Goal: Task Accomplishment & Management: Manage account settings

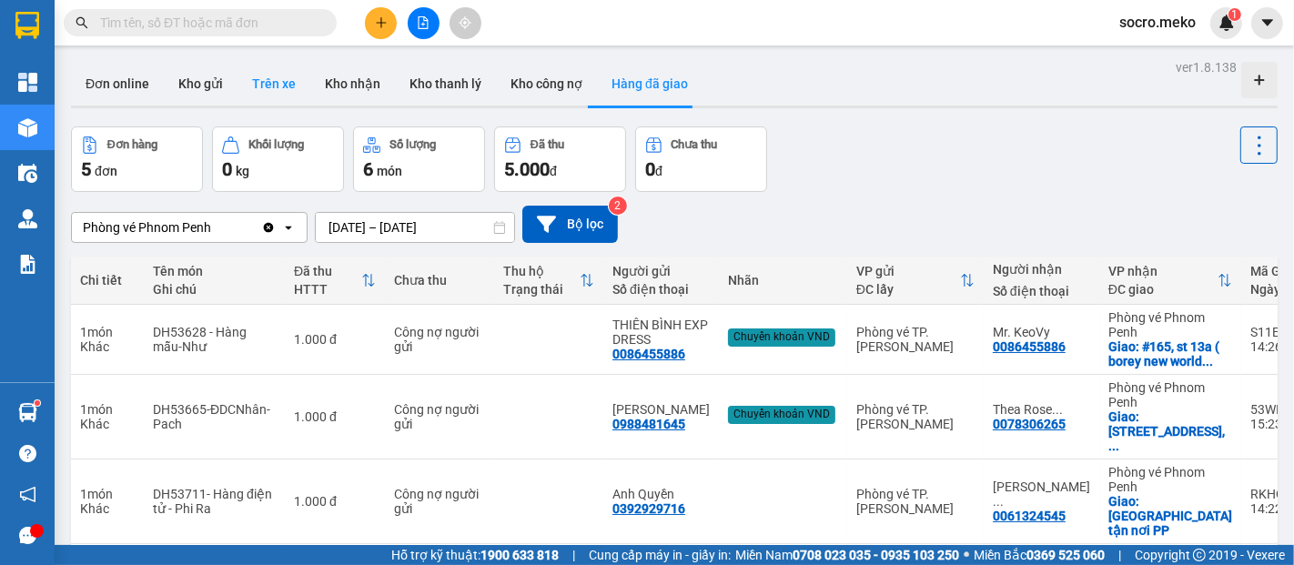
click at [280, 76] on button "Trên xe" at bounding box center [274, 84] width 73 height 44
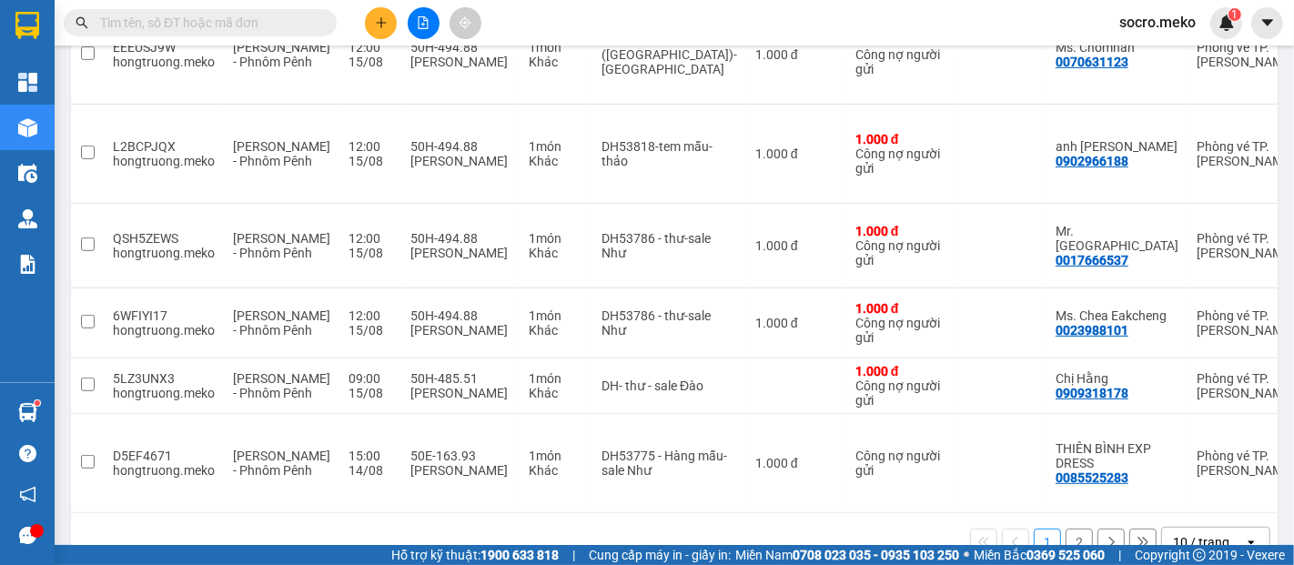
scroll to position [646, 0]
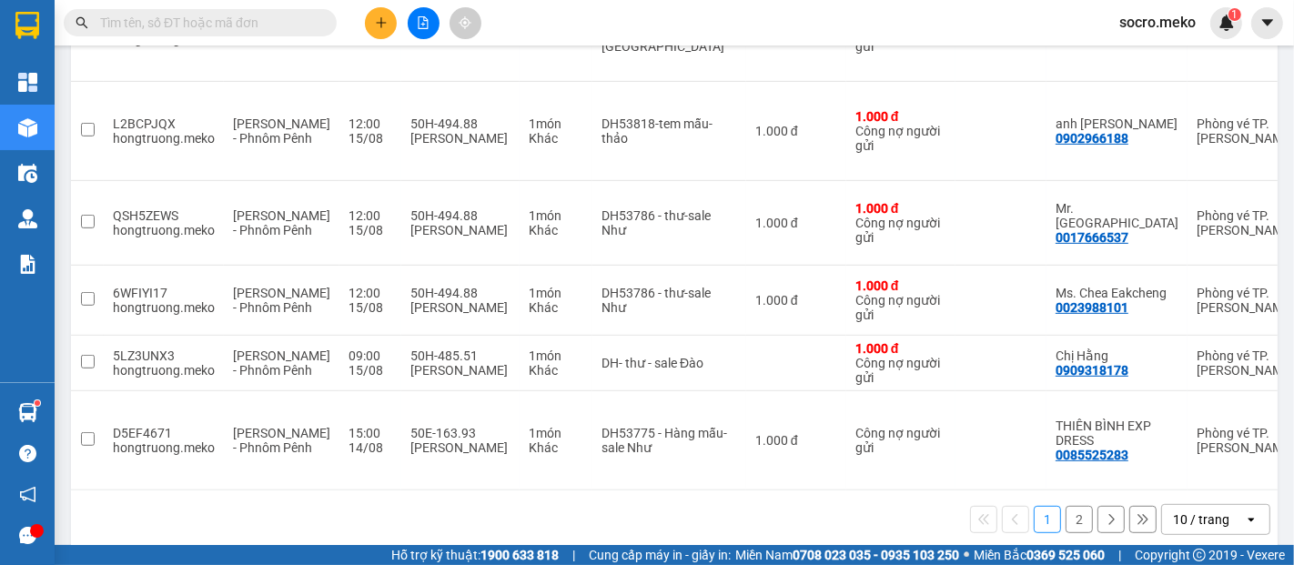
click at [1034, 506] on button "1" at bounding box center [1047, 519] width 27 height 27
click at [1066, 506] on button "2" at bounding box center [1079, 519] width 27 height 27
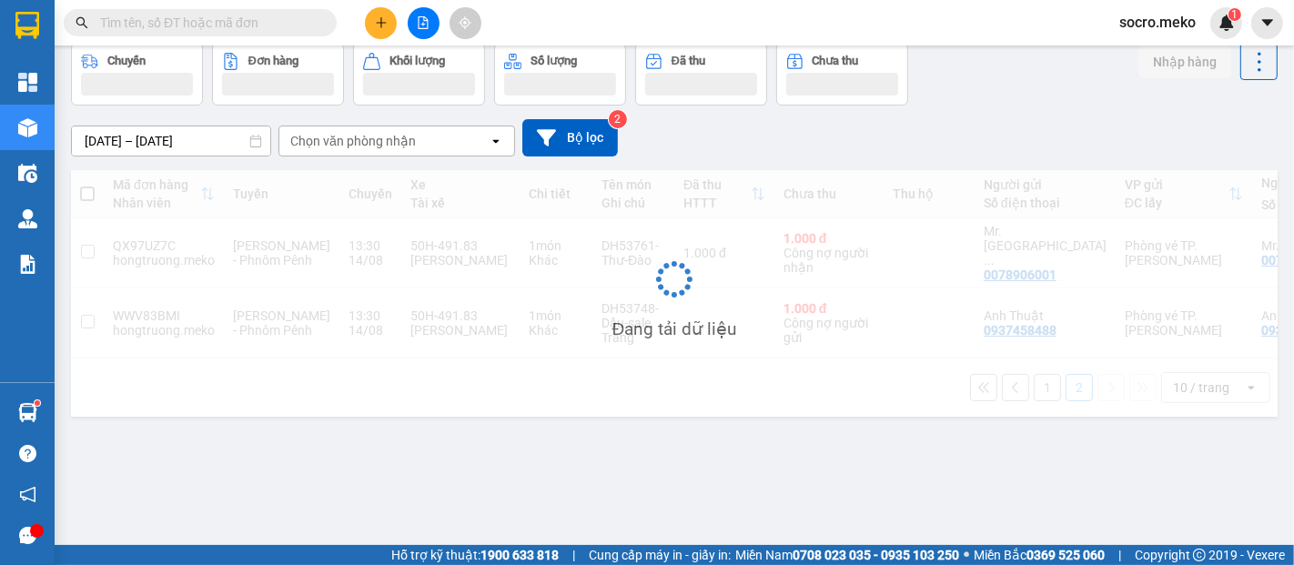
scroll to position [83, 0]
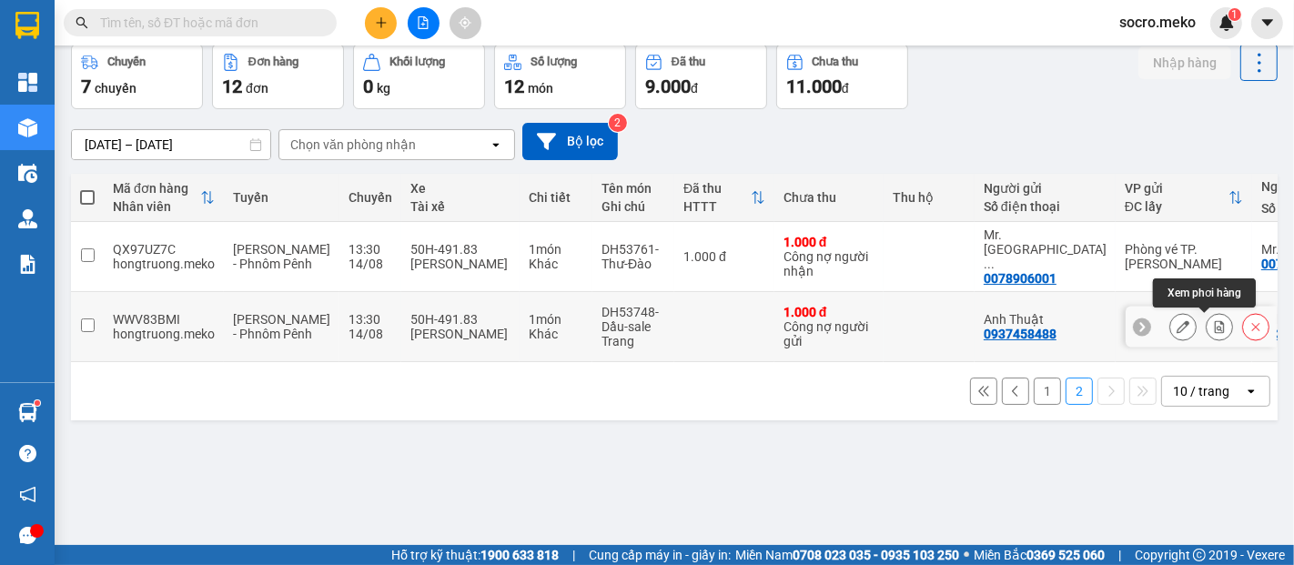
click at [1215, 332] on icon at bounding box center [1220, 326] width 10 height 13
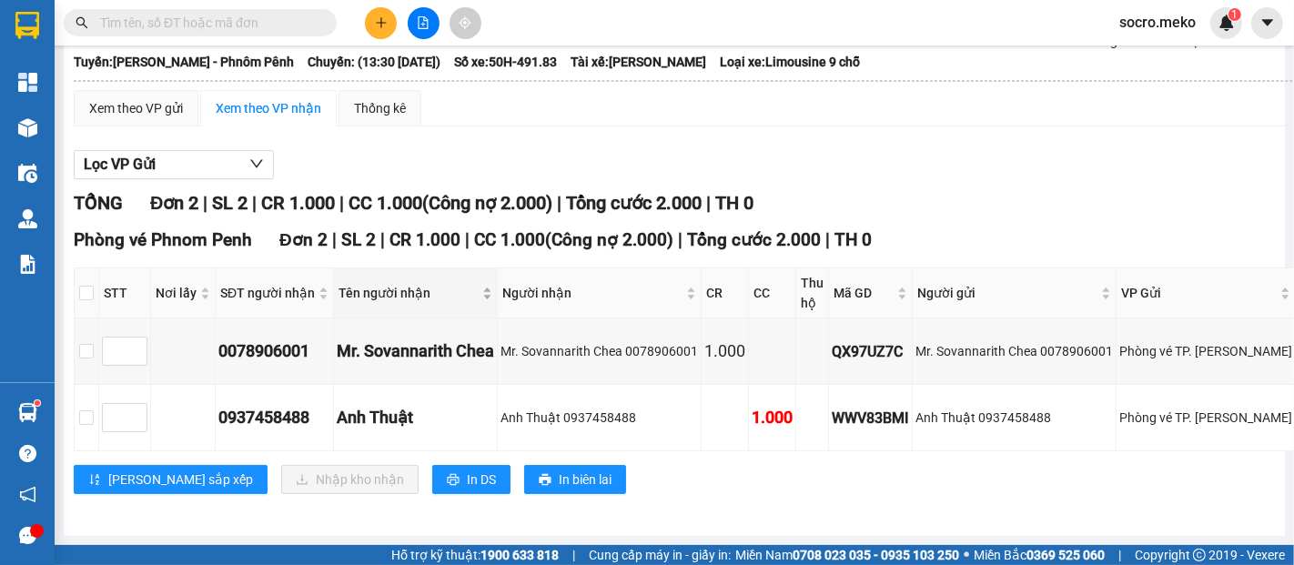
scroll to position [146, 0]
click at [83, 344] on input "checkbox" at bounding box center [86, 351] width 15 height 15
checkbox input "true"
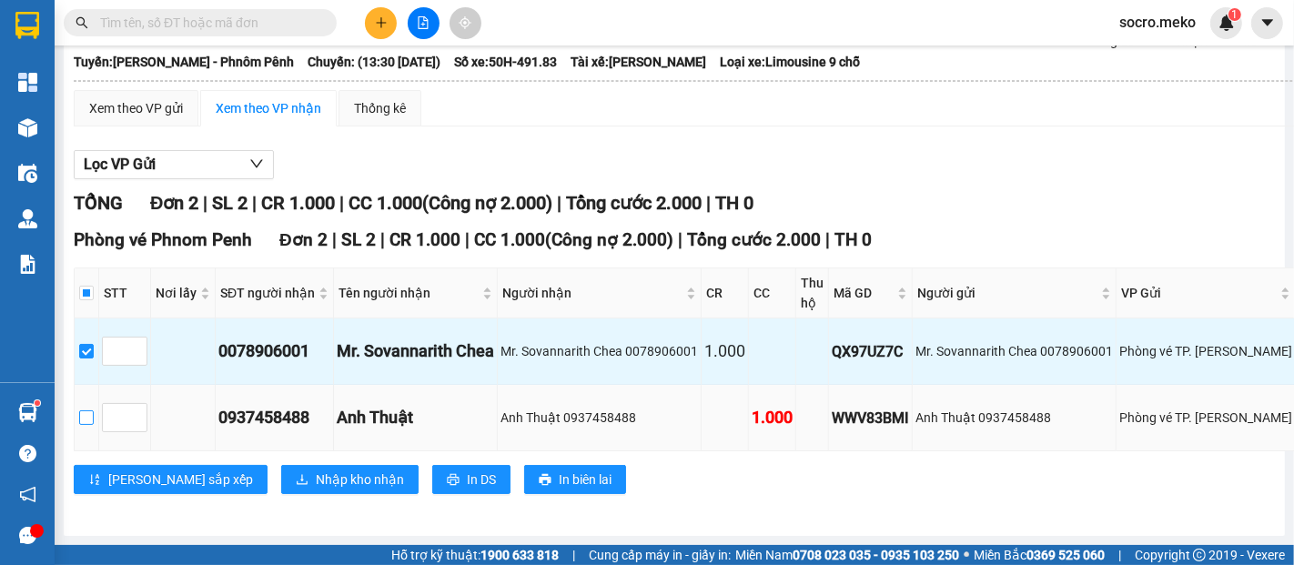
click at [87, 410] on input "checkbox" at bounding box center [86, 417] width 15 height 15
checkbox input "true"
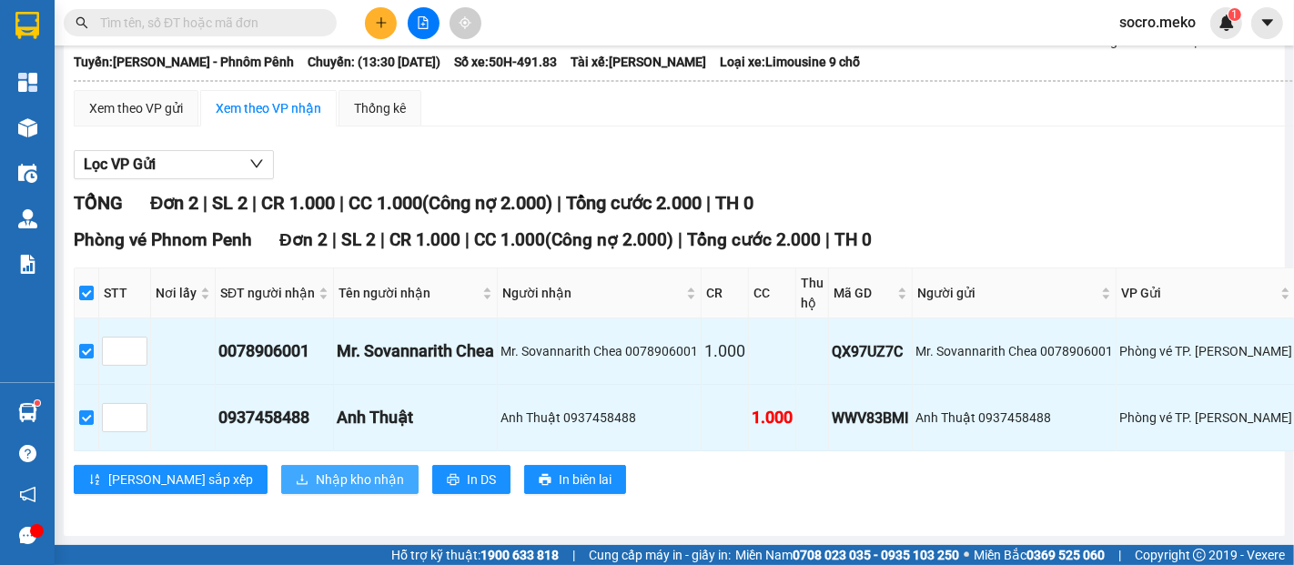
click at [316, 470] on span "Nhập kho nhận" at bounding box center [360, 480] width 88 height 20
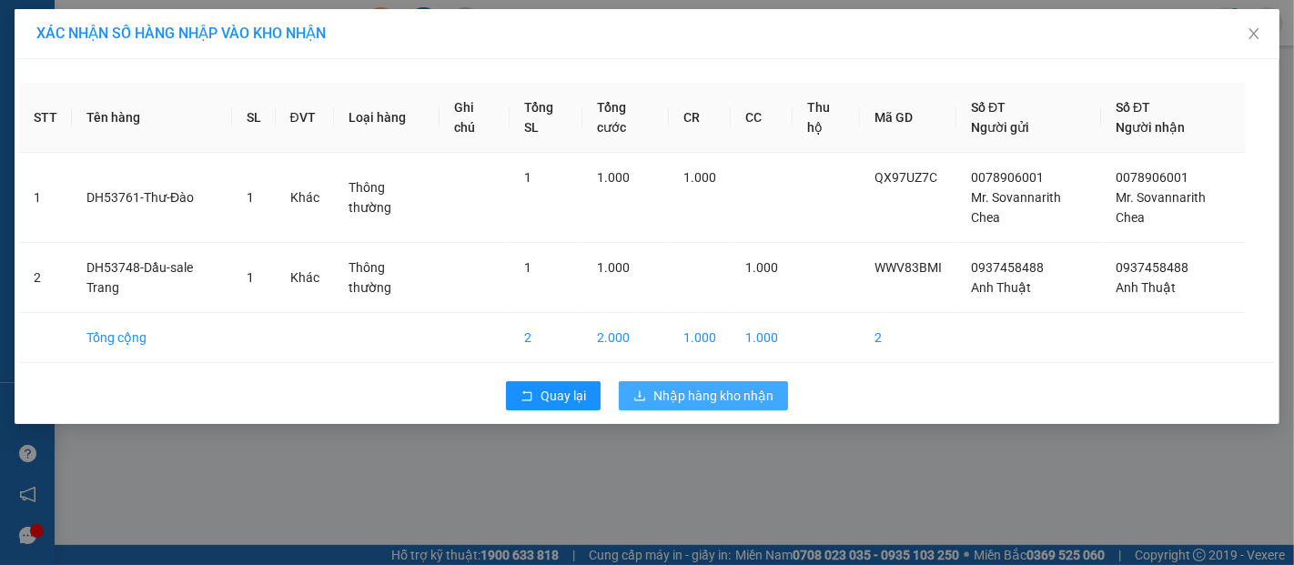
click at [743, 391] on span "Nhập hàng kho nhận" at bounding box center [713, 396] width 120 height 20
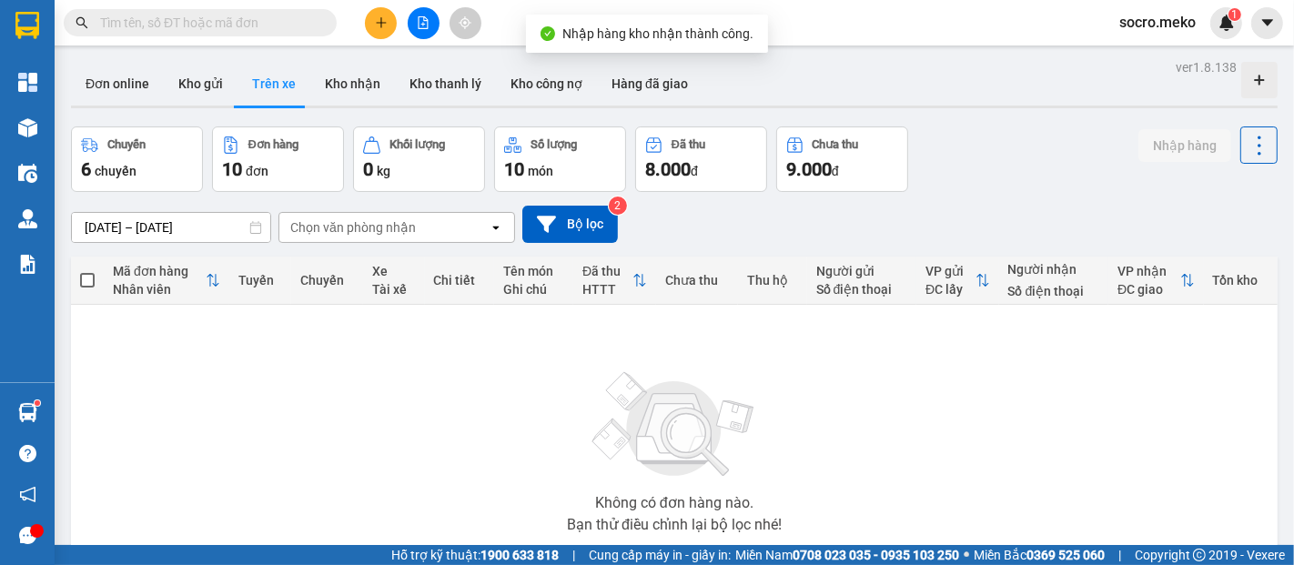
click at [280, 86] on button "Trên xe" at bounding box center [274, 84] width 73 height 44
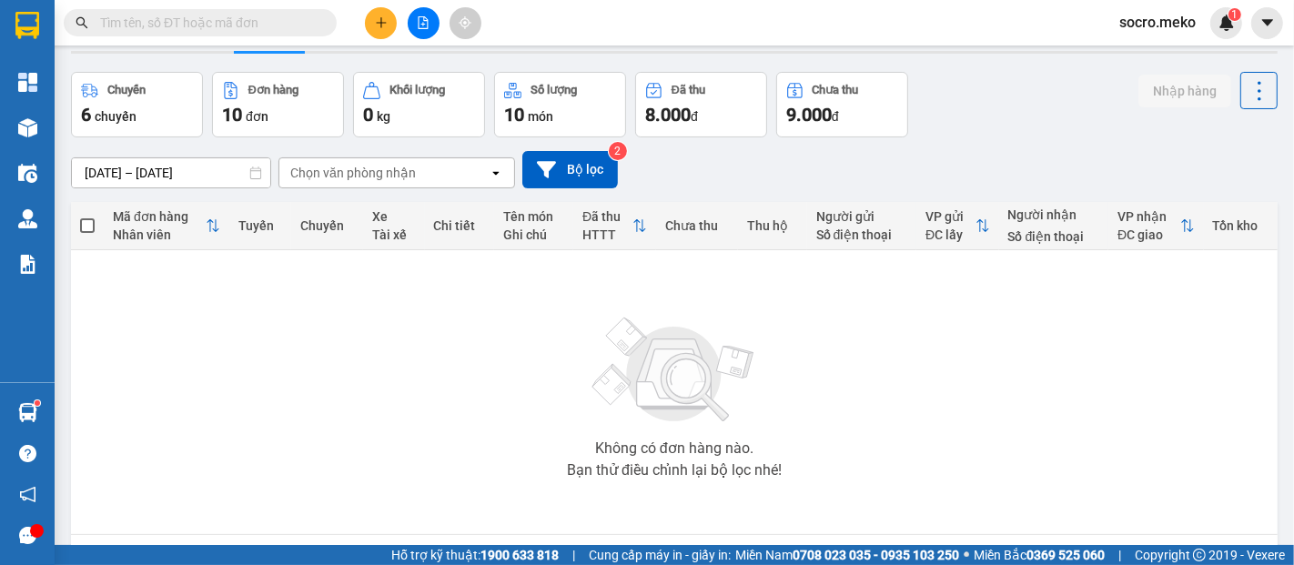
scroll to position [118, 0]
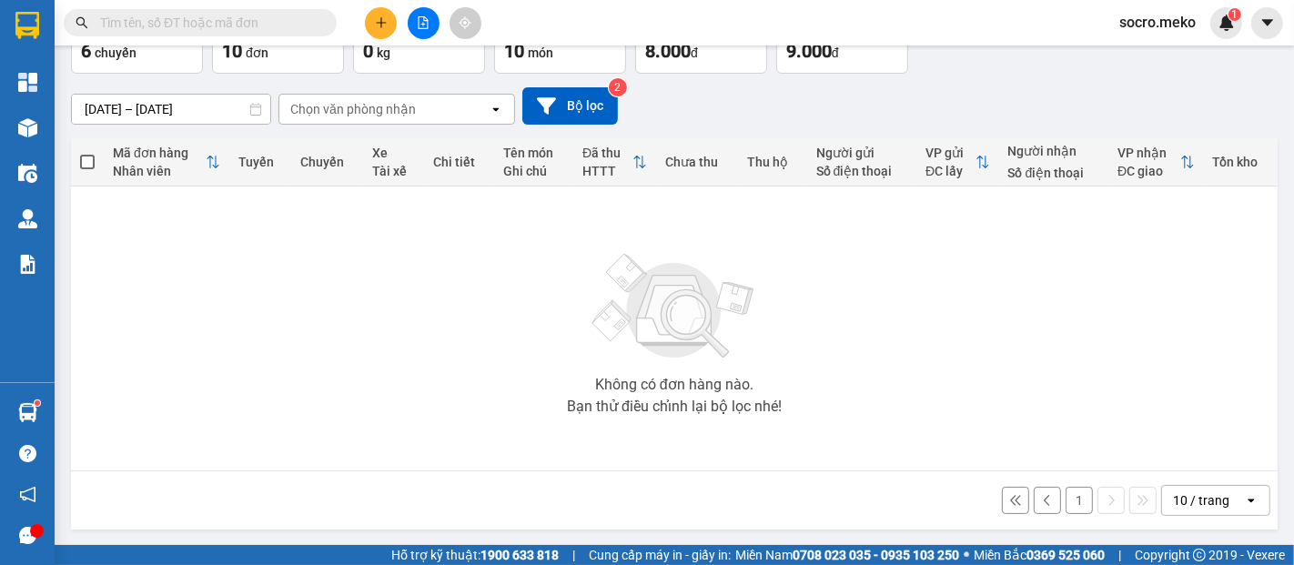
click at [1066, 495] on button "1" at bounding box center [1079, 500] width 27 height 27
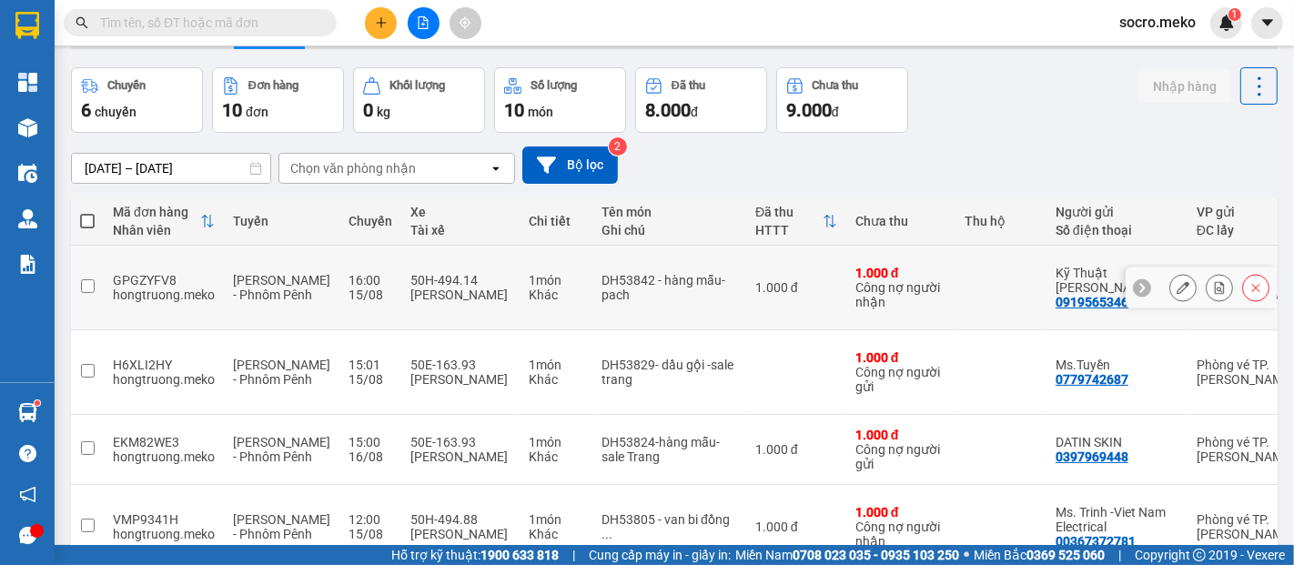
scroll to position [0, 0]
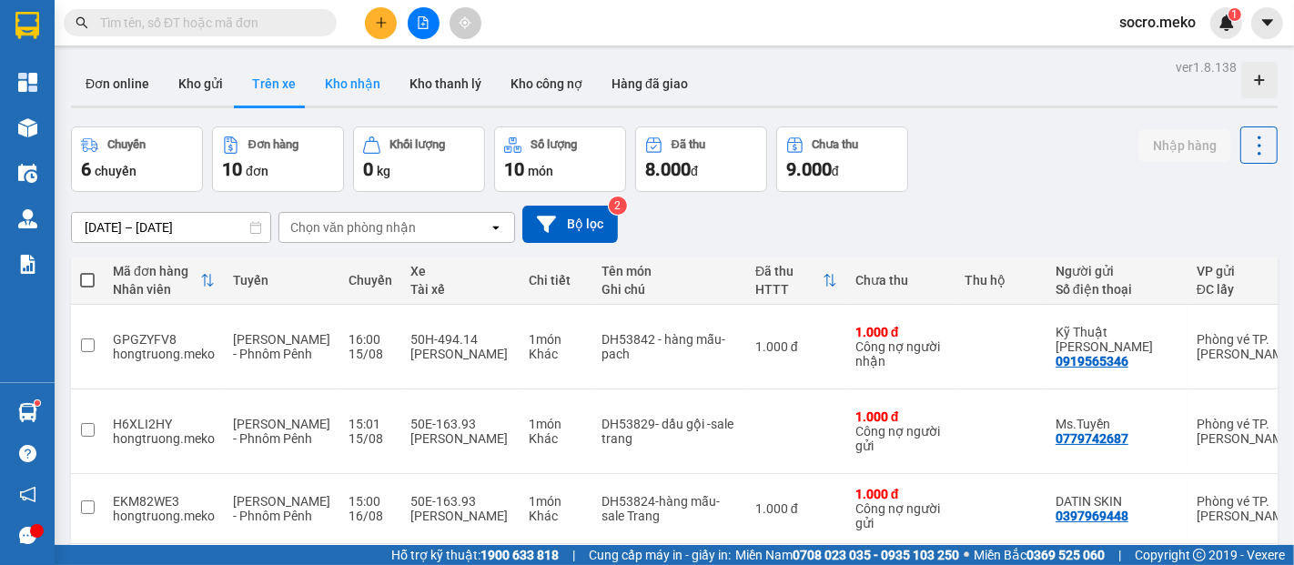
click at [334, 82] on button "Kho nhận" at bounding box center [352, 84] width 85 height 44
type input "[DATE] – [DATE]"
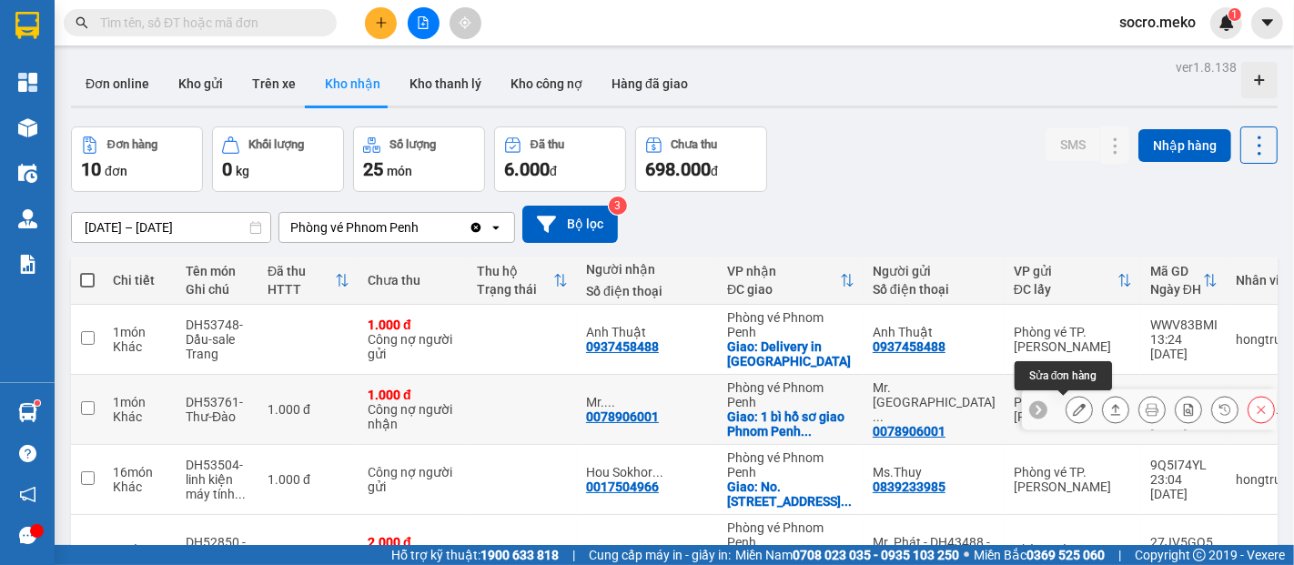
click at [1073, 408] on icon at bounding box center [1079, 409] width 13 height 13
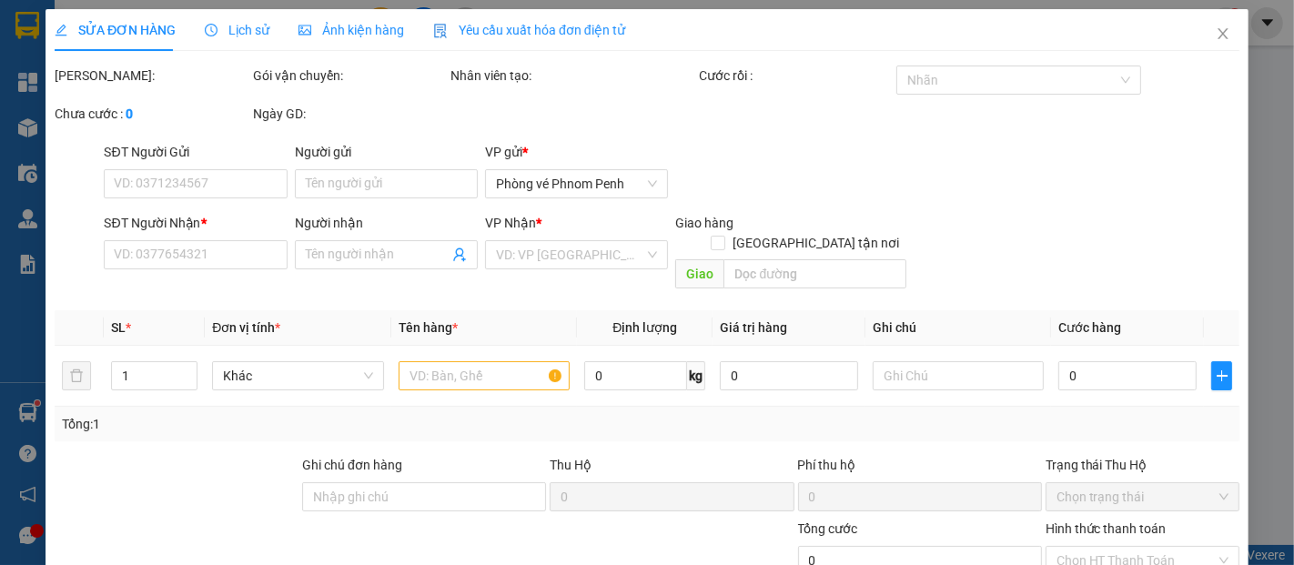
type input "0078906001"
type input "Mr. Sovannarith Chea"
type input "0078906001"
type input "Mr. Sovannarith Chea"
checkbox input "true"
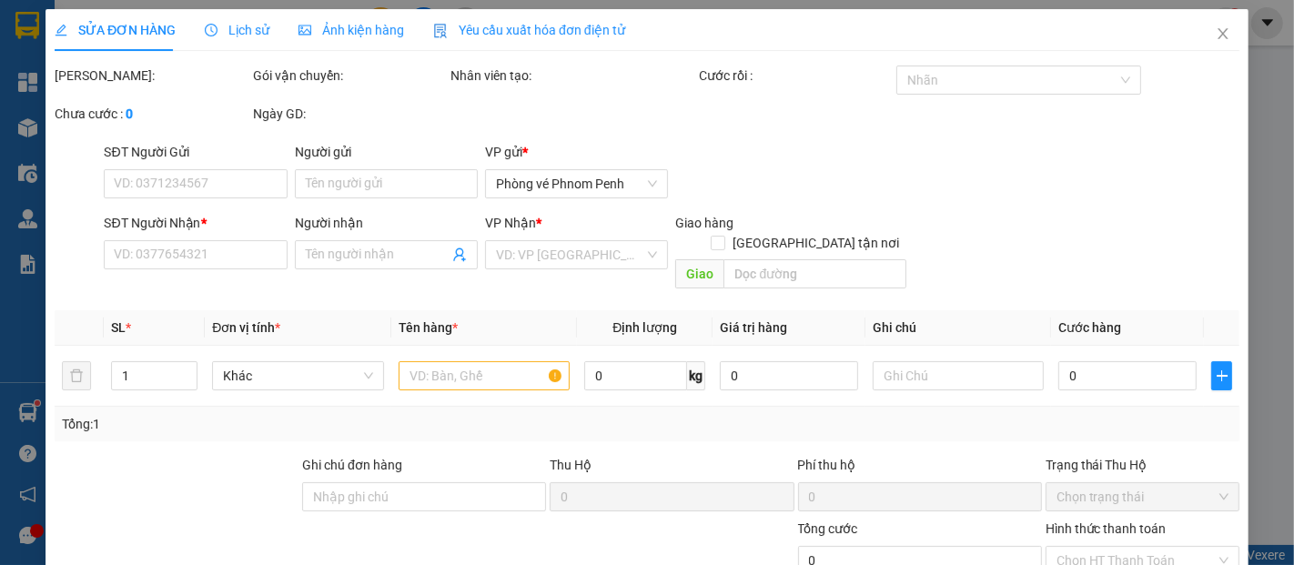
type input "1 bì hồ sơ giao [GEOGRAPHIC_DATA], liên hệ khách"
type input "Thu đầu Cam 7$"
type input "1.000"
type input "0"
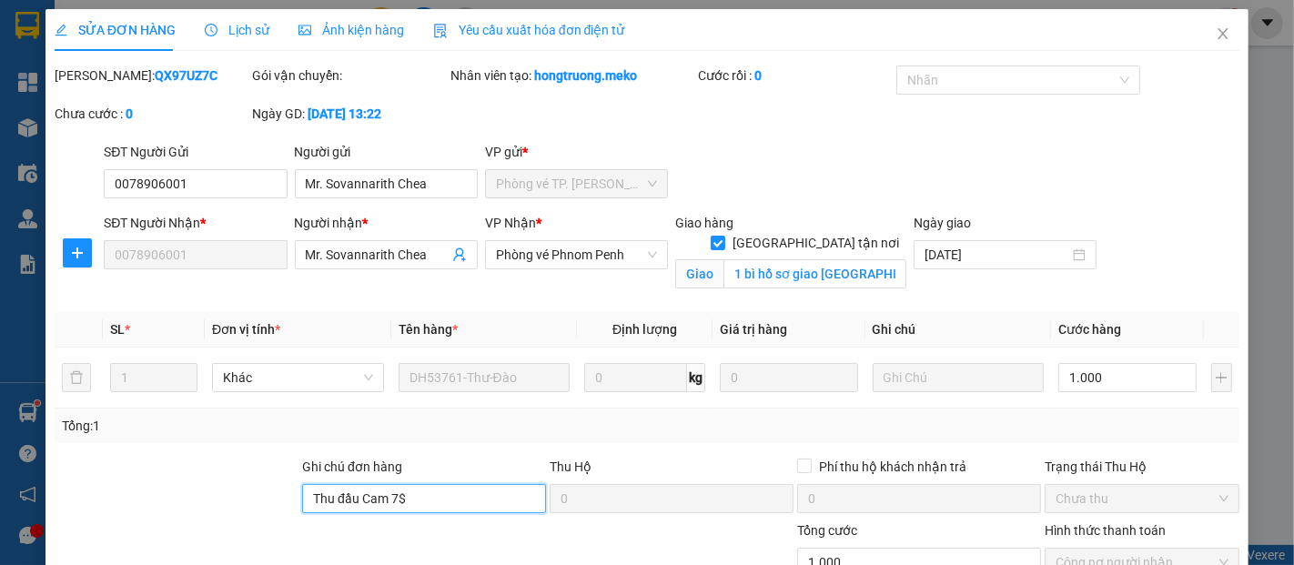
click at [432, 492] on input "Thu đầu Cam 7$" at bounding box center [424, 498] width 244 height 29
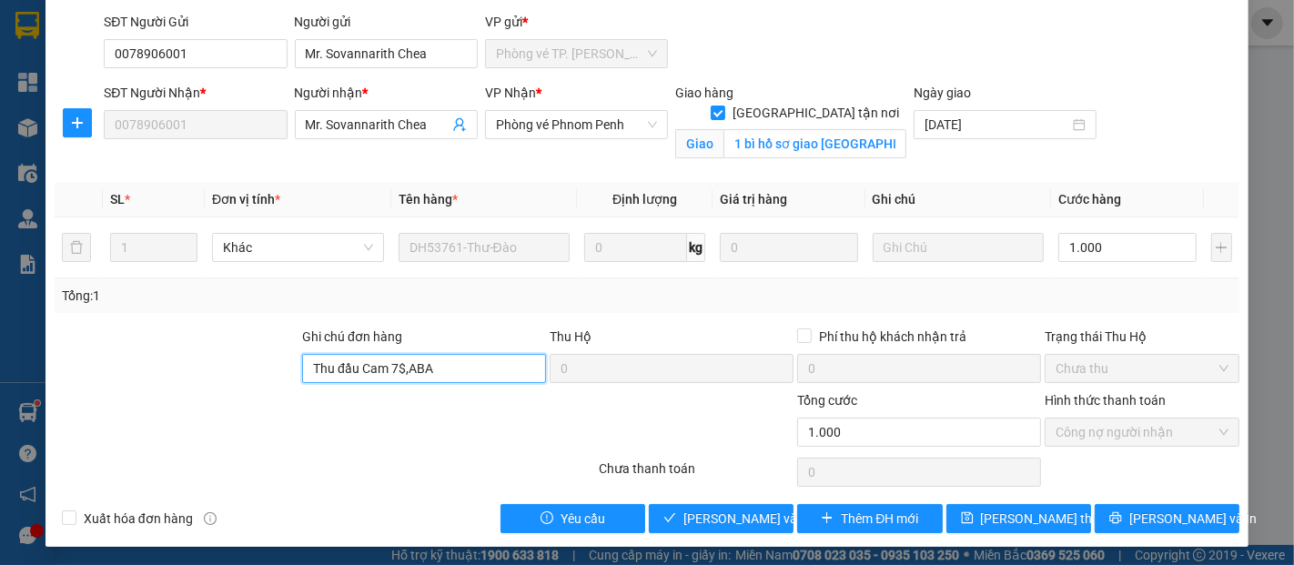
scroll to position [131, 0]
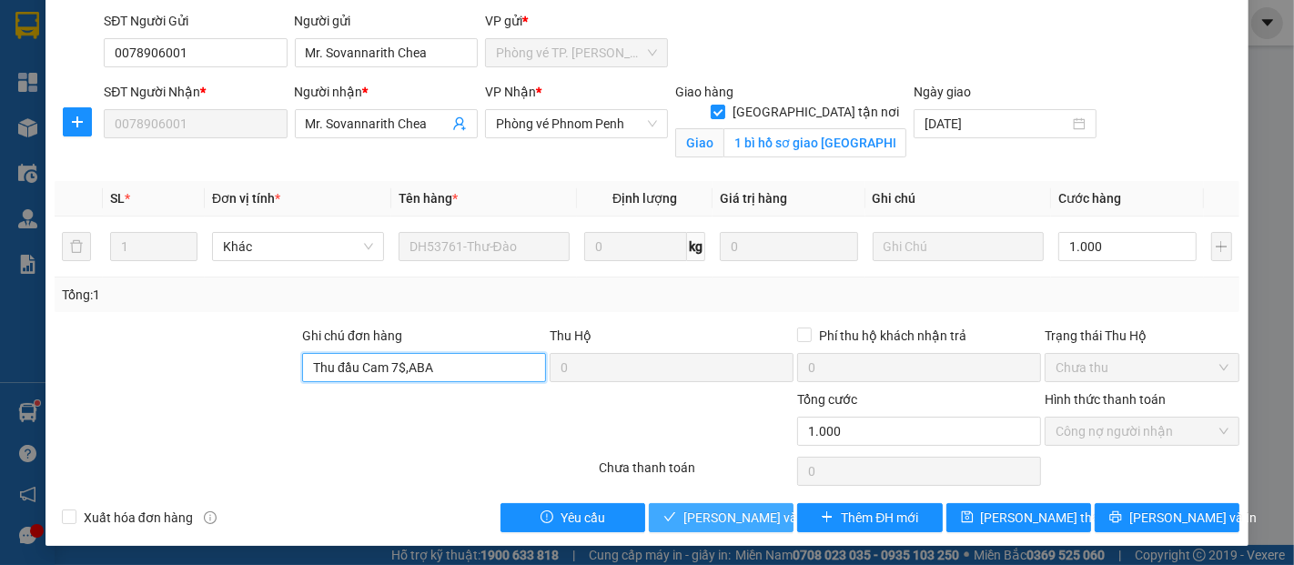
type input "Thu đầu Cam 7$,ABA"
click at [740, 522] on span "[PERSON_NAME] và Giao hàng" at bounding box center [770, 518] width 175 height 20
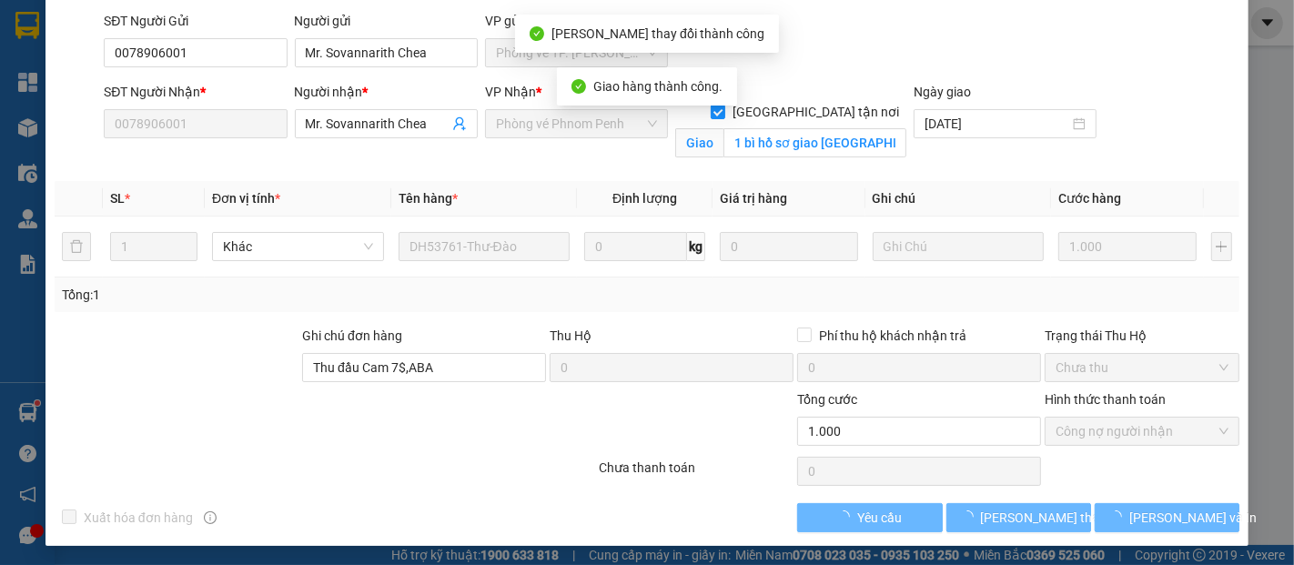
scroll to position [0, 0]
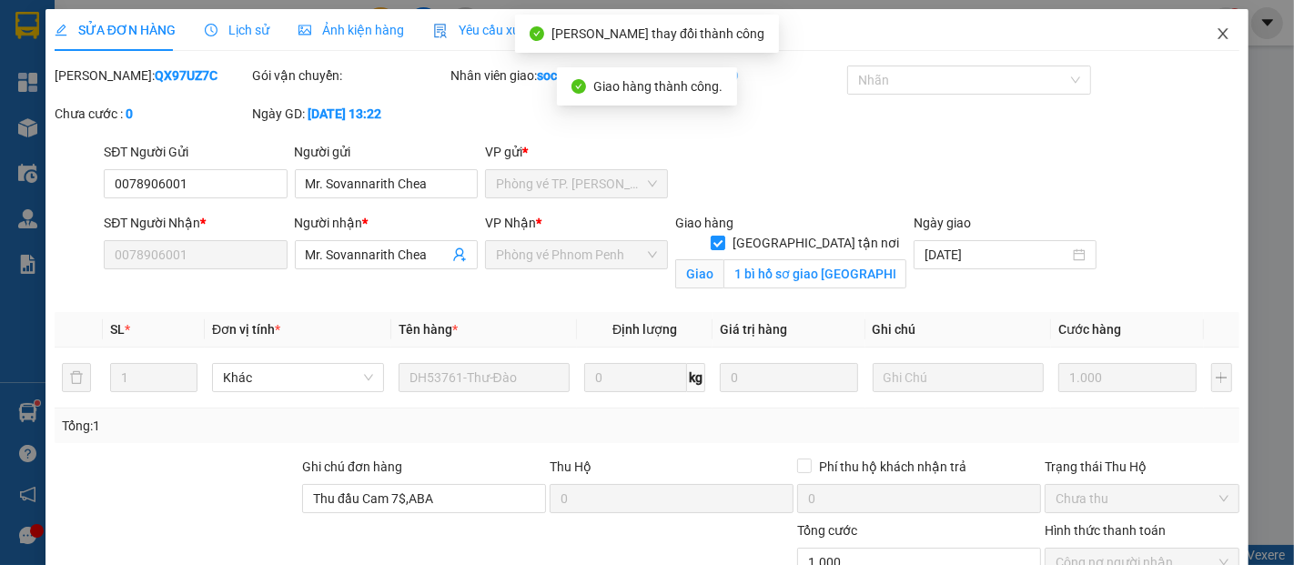
click at [1219, 29] on icon "close" at bounding box center [1224, 33] width 10 height 11
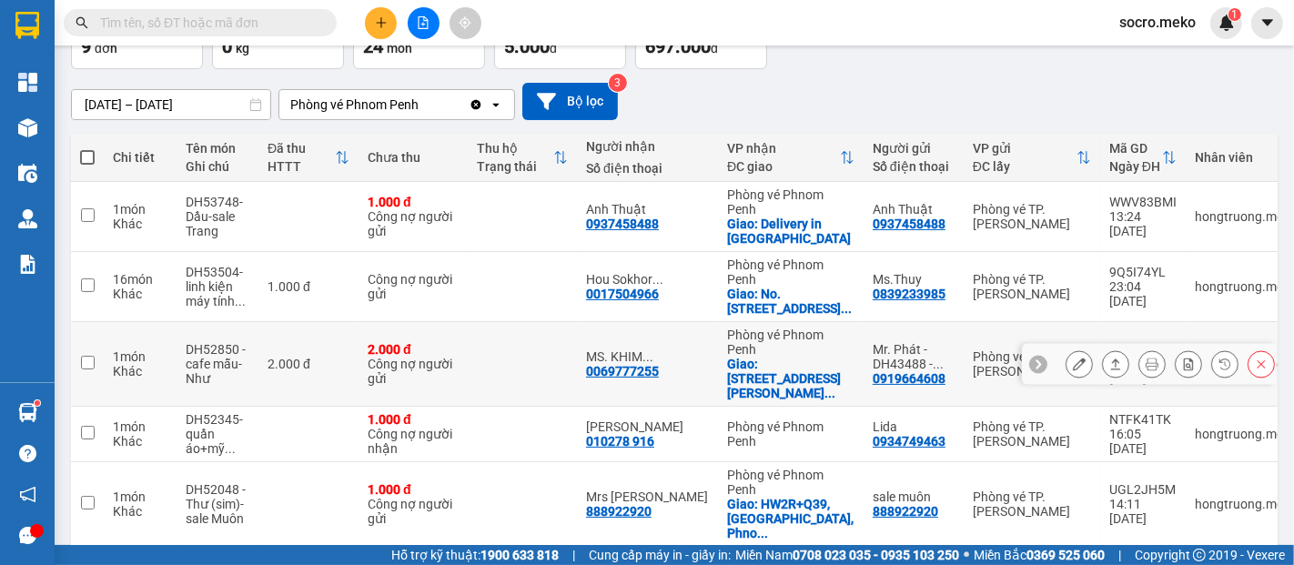
scroll to position [135, 0]
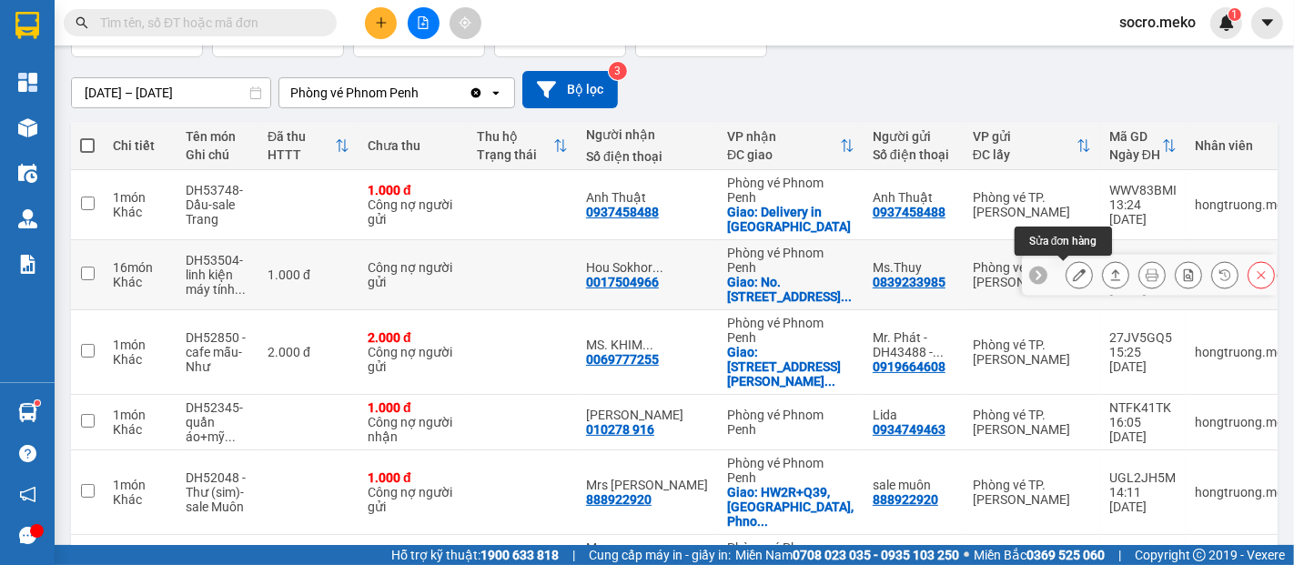
click at [1073, 274] on icon at bounding box center [1079, 274] width 13 height 13
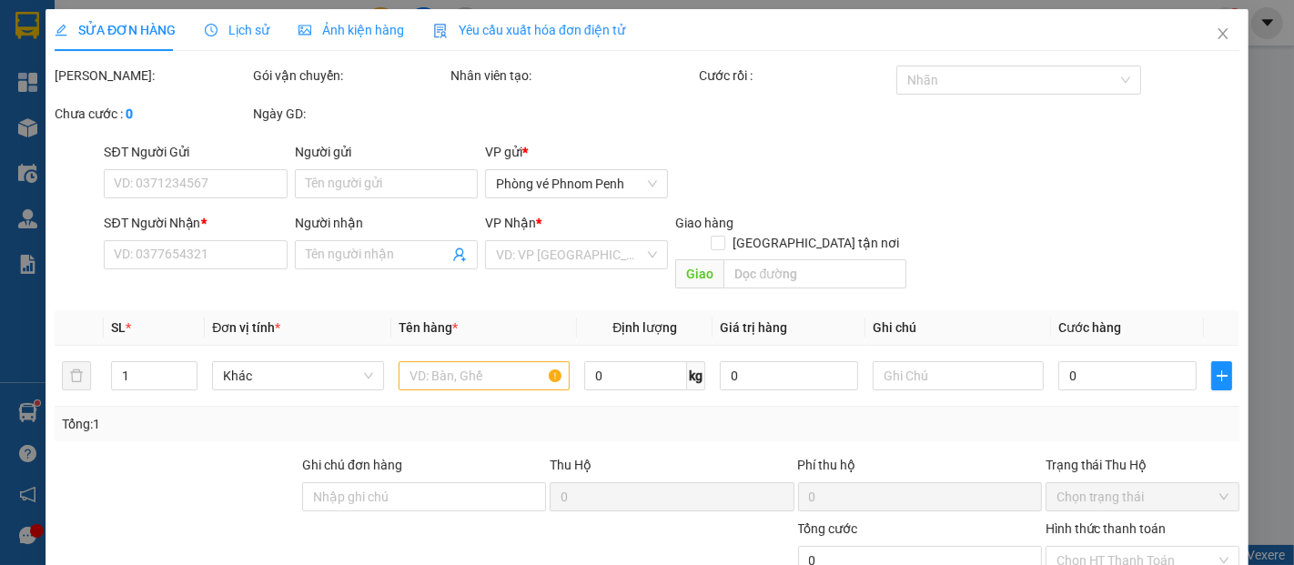
type input "0839233985"
type input "Ms.Thuy"
type input "0017504966"
type input "Hou Sokhorn- SRVC Freight Services ([GEOGRAPHIC_DATA]) Co., Ltd."
checkbox input "true"
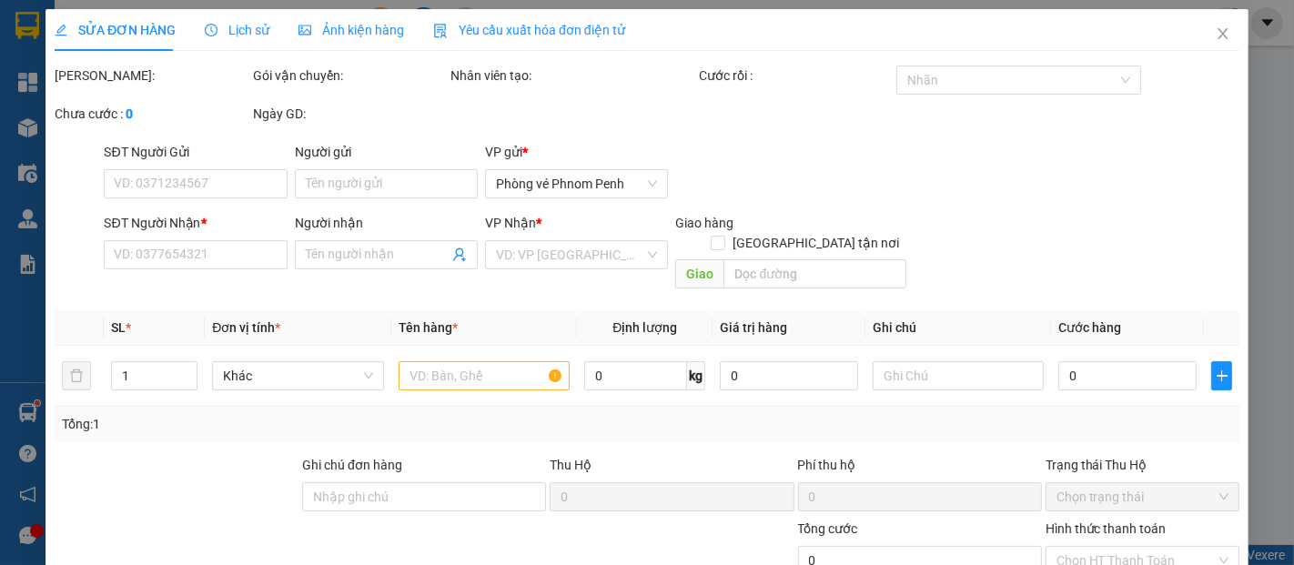
type input "No. [STREET_ADDRESS]"
type input "THANH TOÁN ĐẦU VN"
type input "1.000"
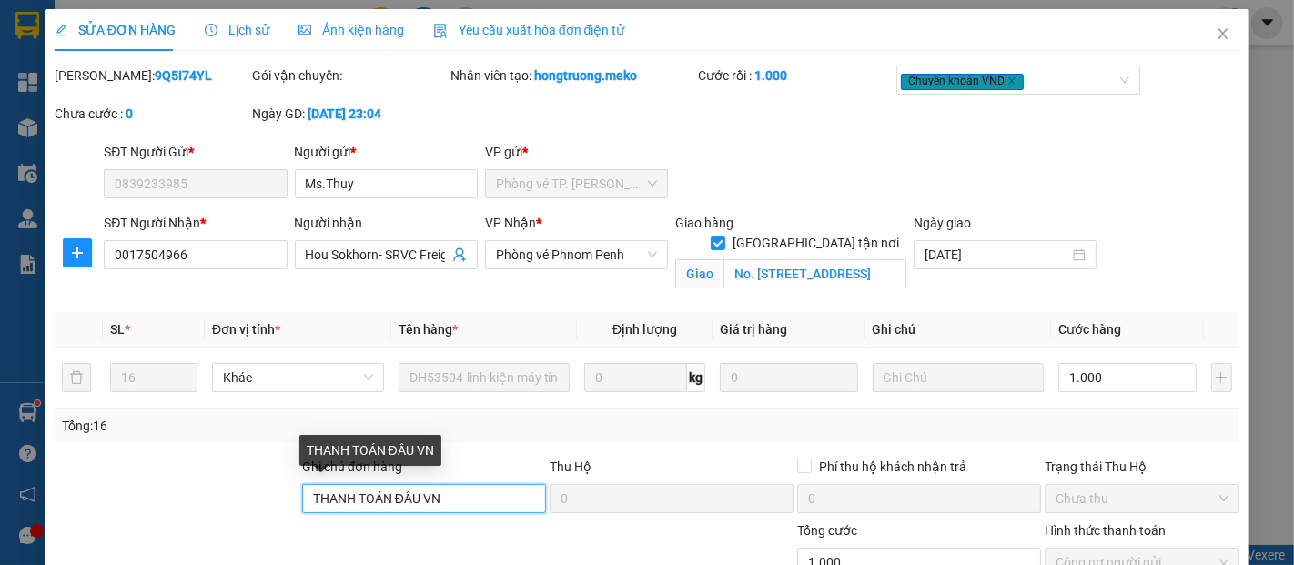
click at [469, 495] on input "THANH TOÁN ĐẦU VN" at bounding box center [424, 498] width 244 height 29
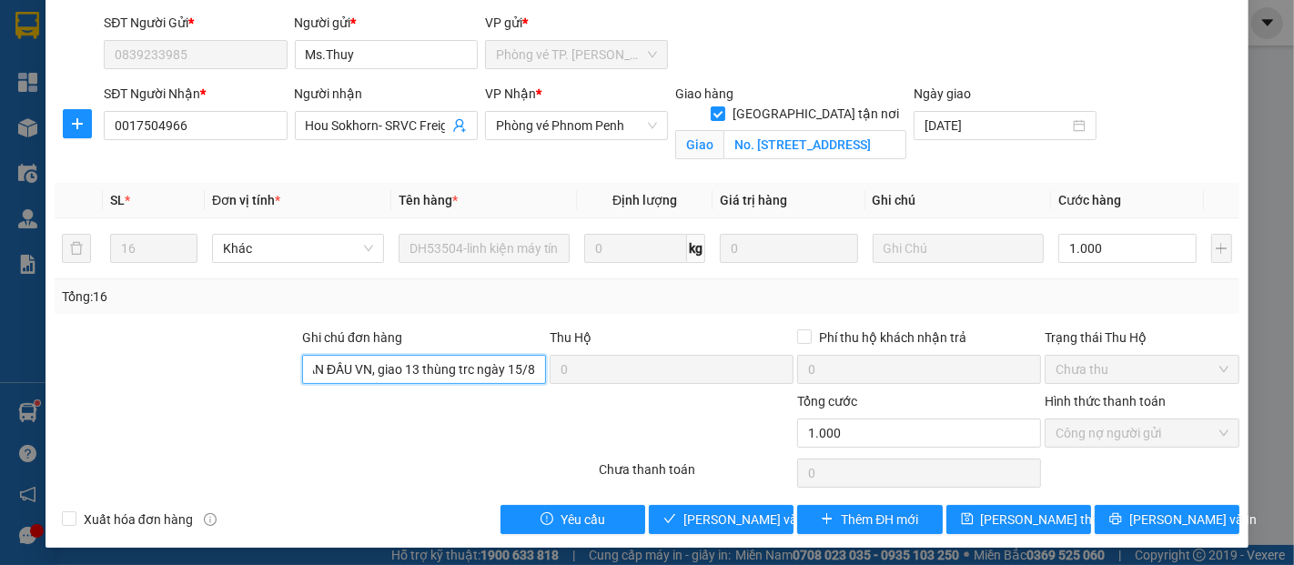
scroll to position [131, 0]
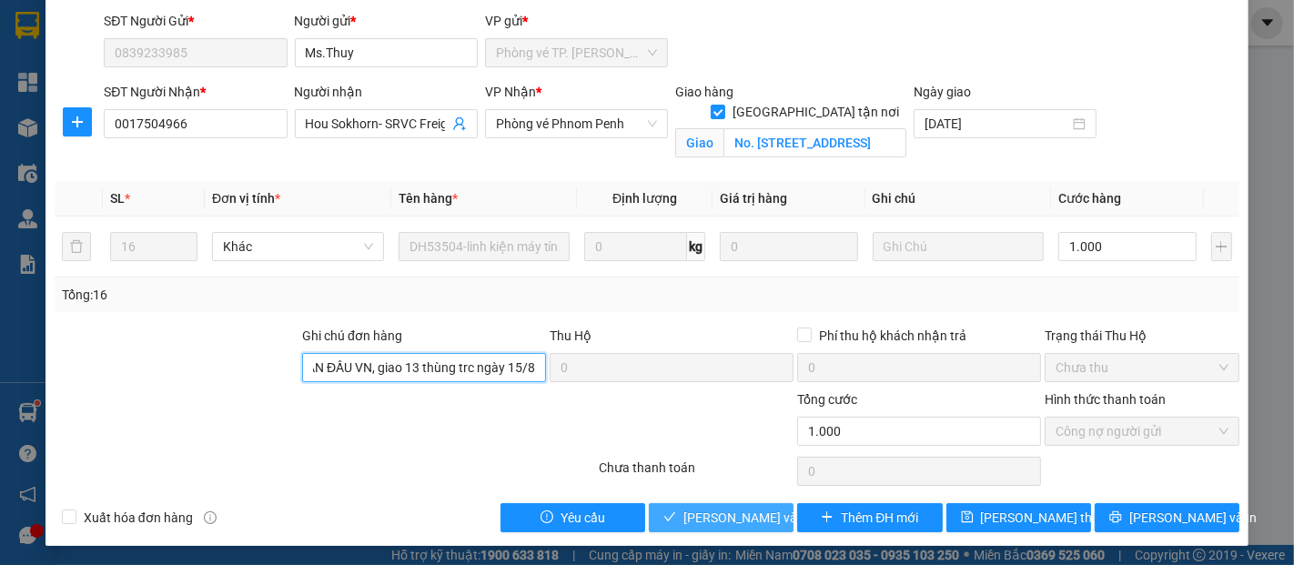
type input "THANH TOÁN ĐẦU VN, giao 13 thùng trc ngày 15/8"
click at [716, 516] on span "[PERSON_NAME] và Giao hàng" at bounding box center [770, 518] width 175 height 20
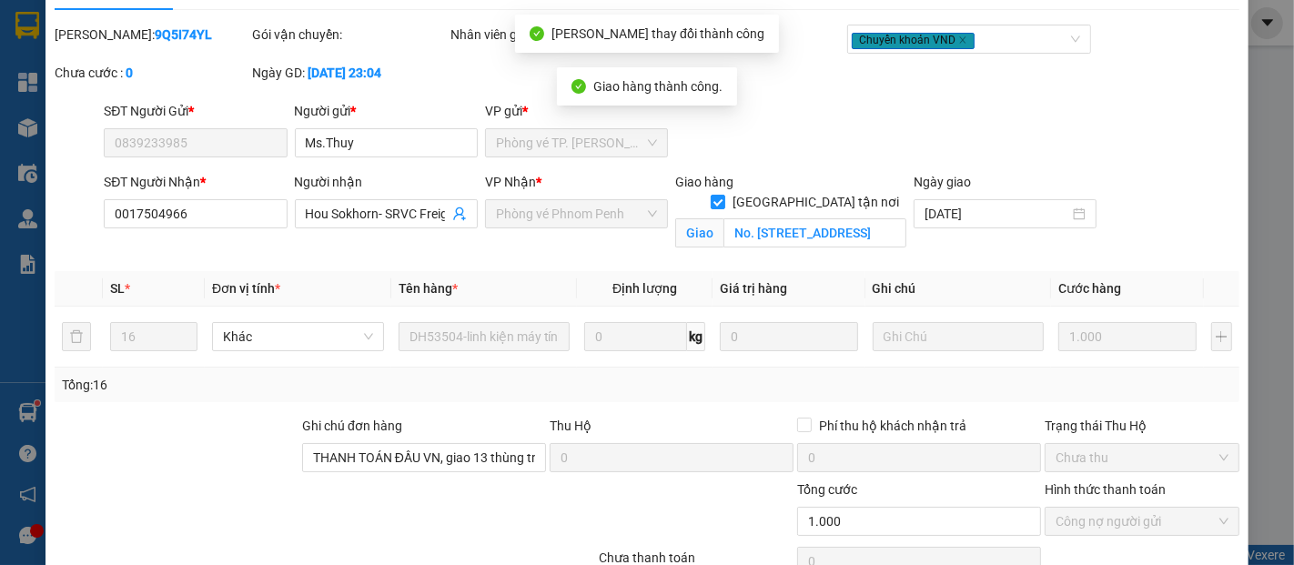
scroll to position [0, 0]
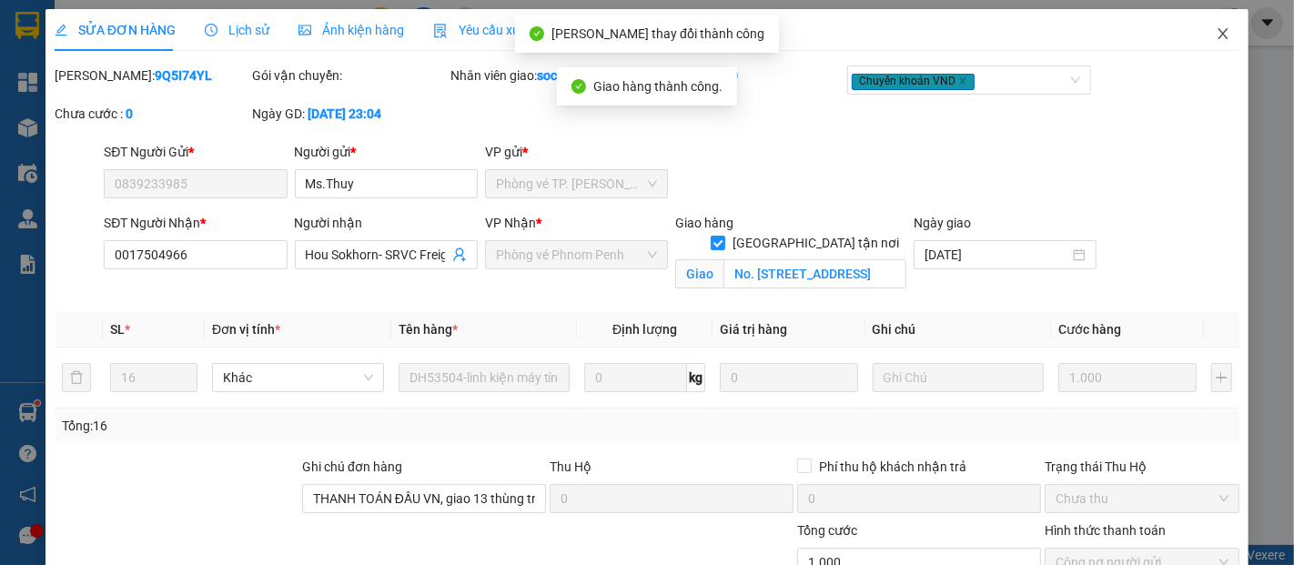
click at [1216, 36] on icon "close" at bounding box center [1223, 33] width 15 height 15
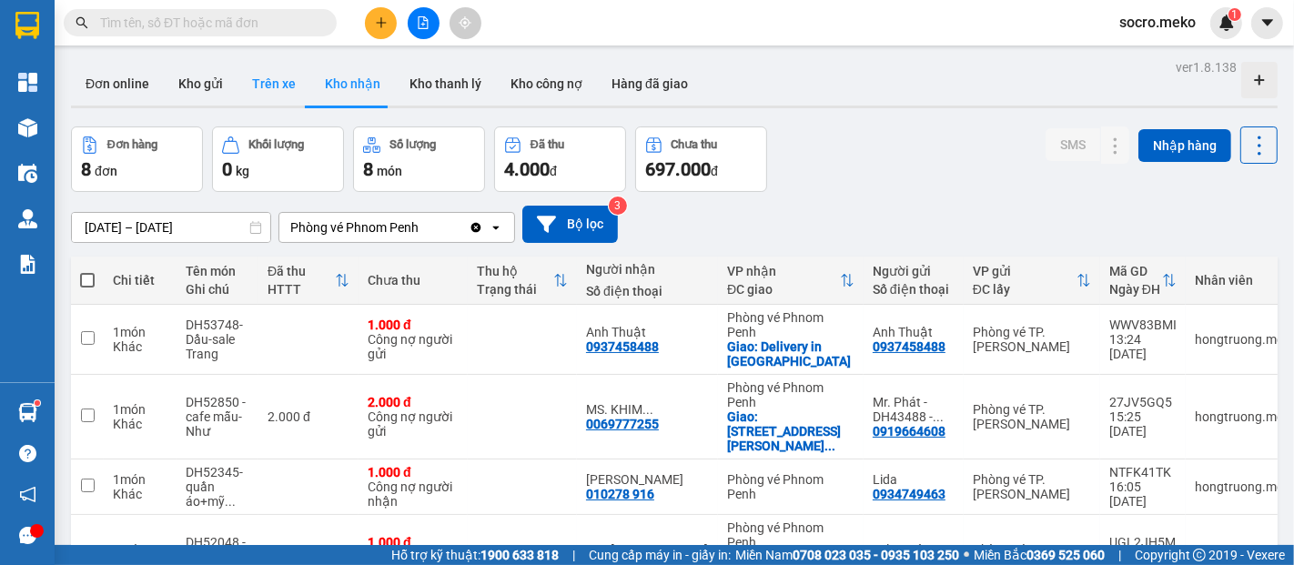
click at [288, 86] on button "Trên xe" at bounding box center [274, 84] width 73 height 44
type input "[DATE] – [DATE]"
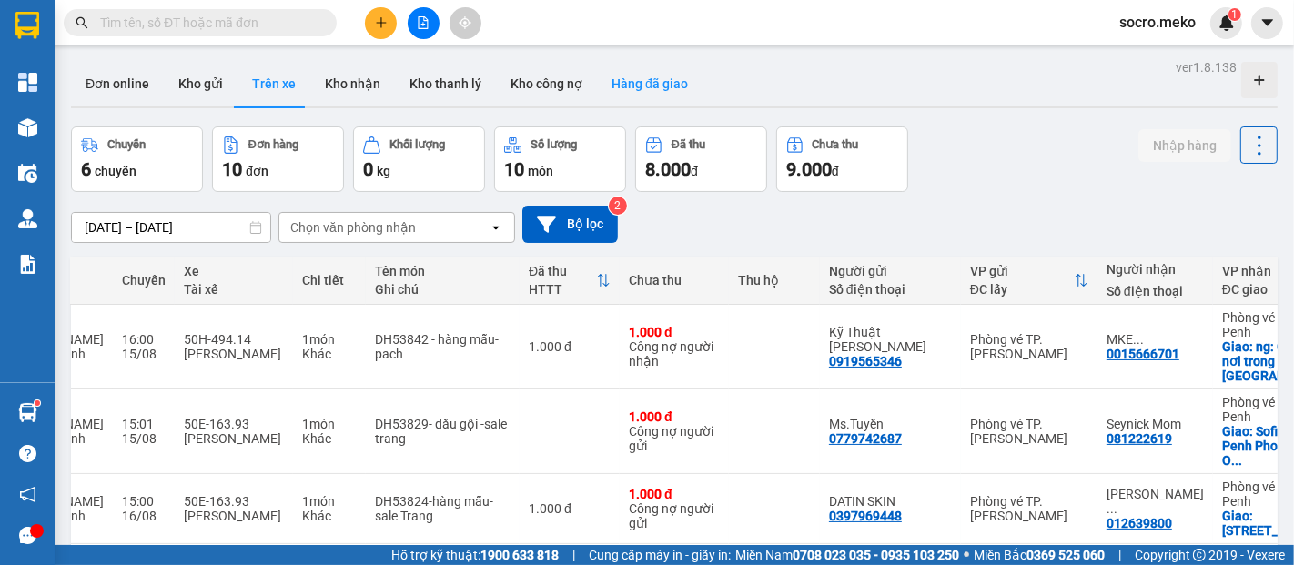
click at [628, 82] on button "Hàng đã giao" at bounding box center [650, 84] width 106 height 44
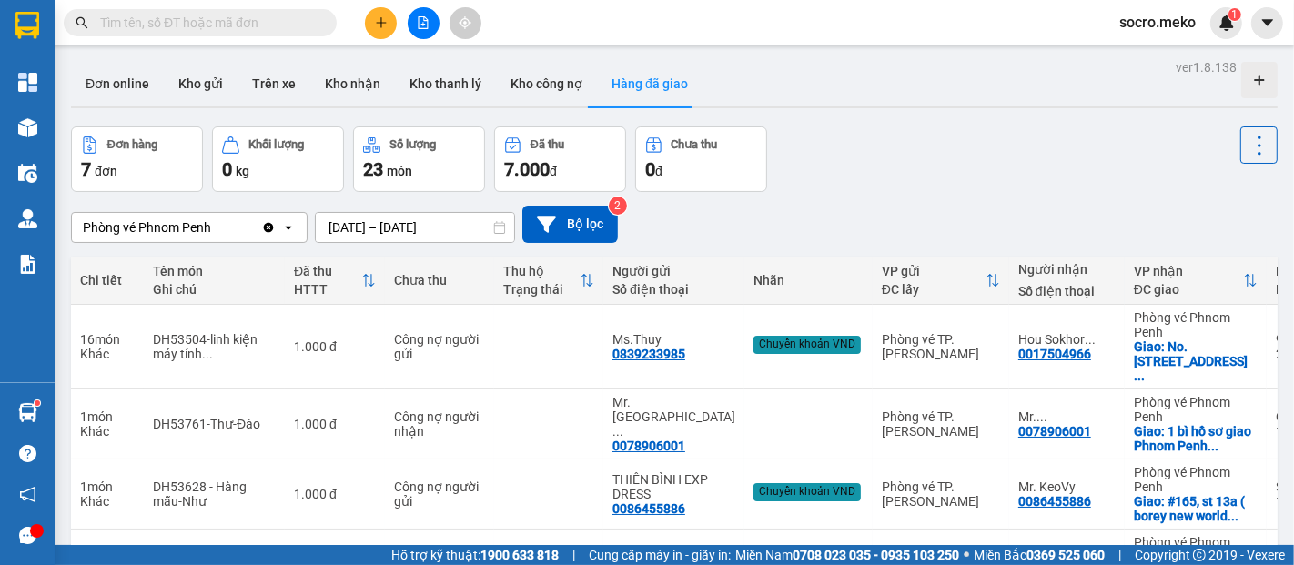
click at [358, 229] on div "ver 1.8.138 Đơn online Kho gửi Trên xe Kho nhận Kho thanh lý Kho công nợ Hàng đ…" at bounding box center [674, 494] width 1221 height 879
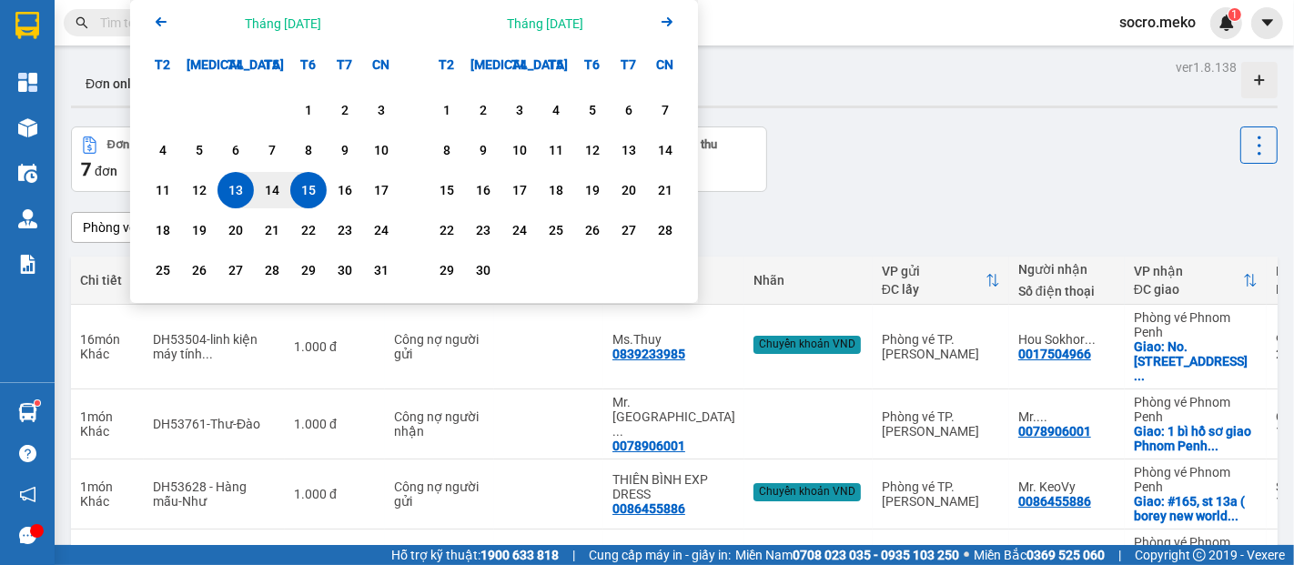
click at [154, 16] on icon "Arrow Left" at bounding box center [161, 22] width 22 height 22
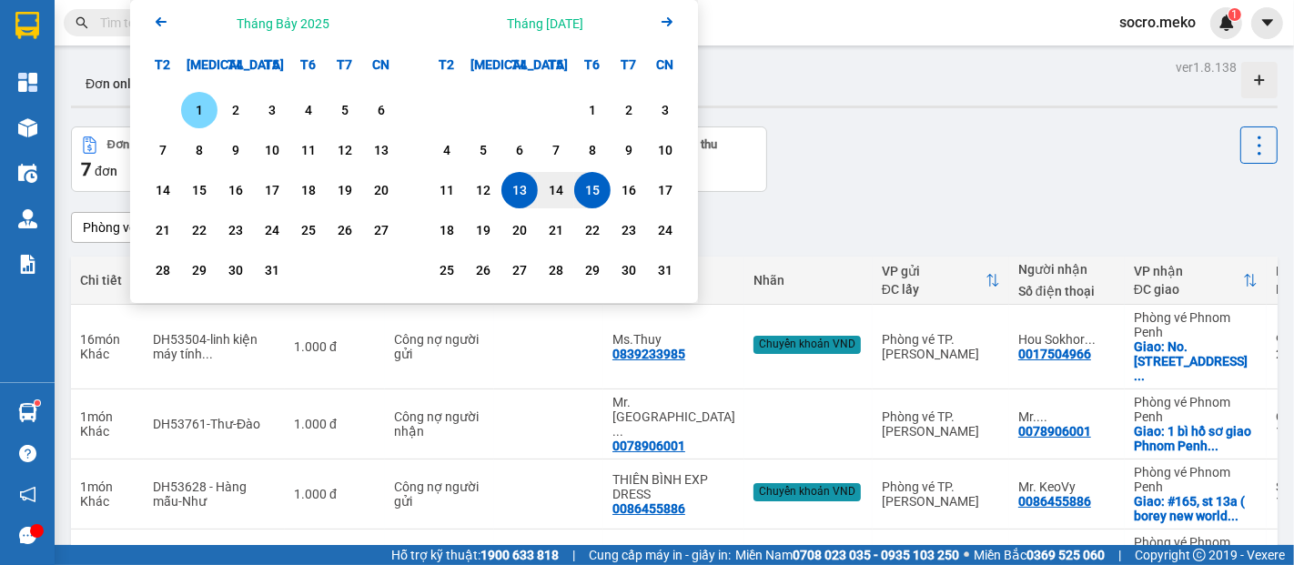
click at [199, 115] on div "1" at bounding box center [199, 110] width 25 height 22
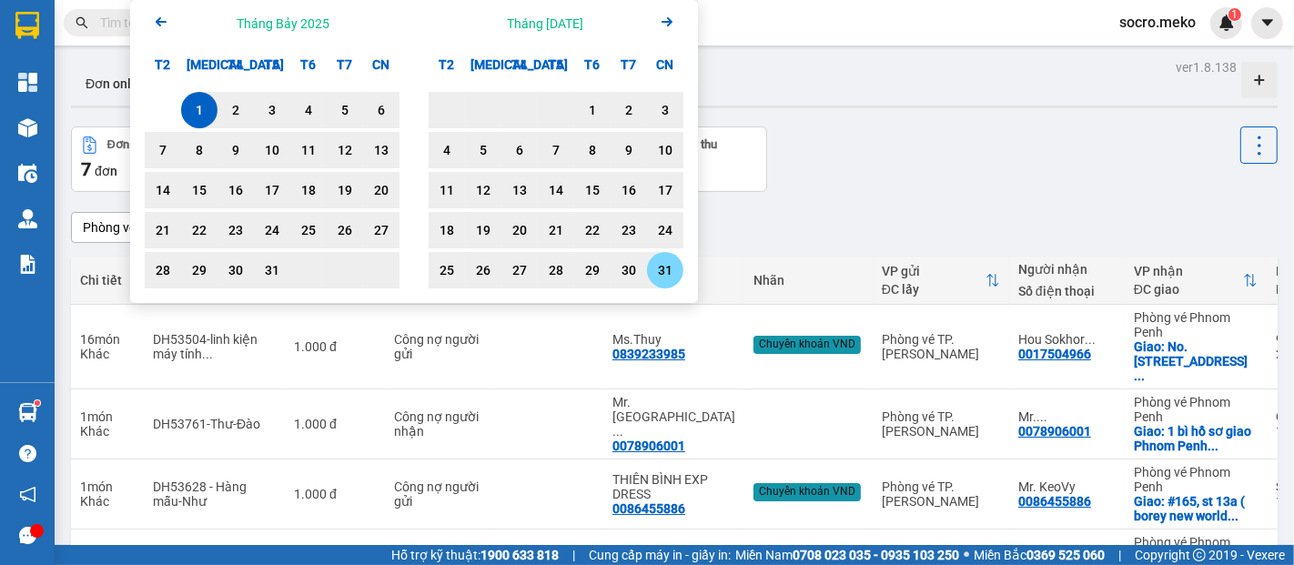
click at [683, 262] on div "31" at bounding box center [665, 270] width 36 height 36
type input "[DATE] – [DATE]"
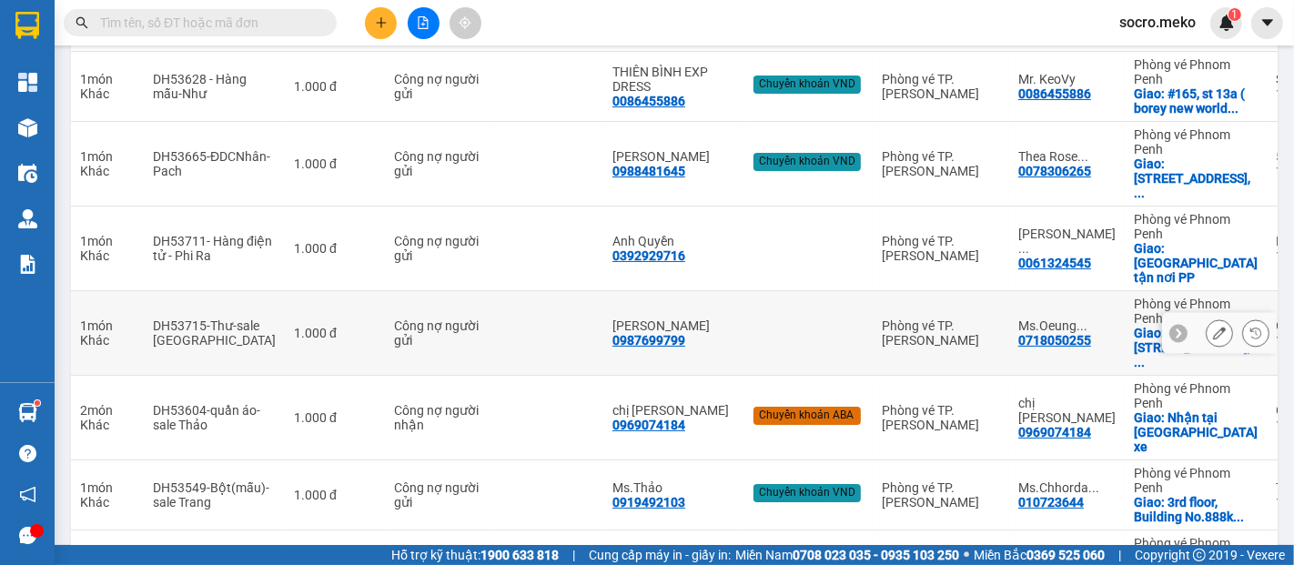
scroll to position [530, 0]
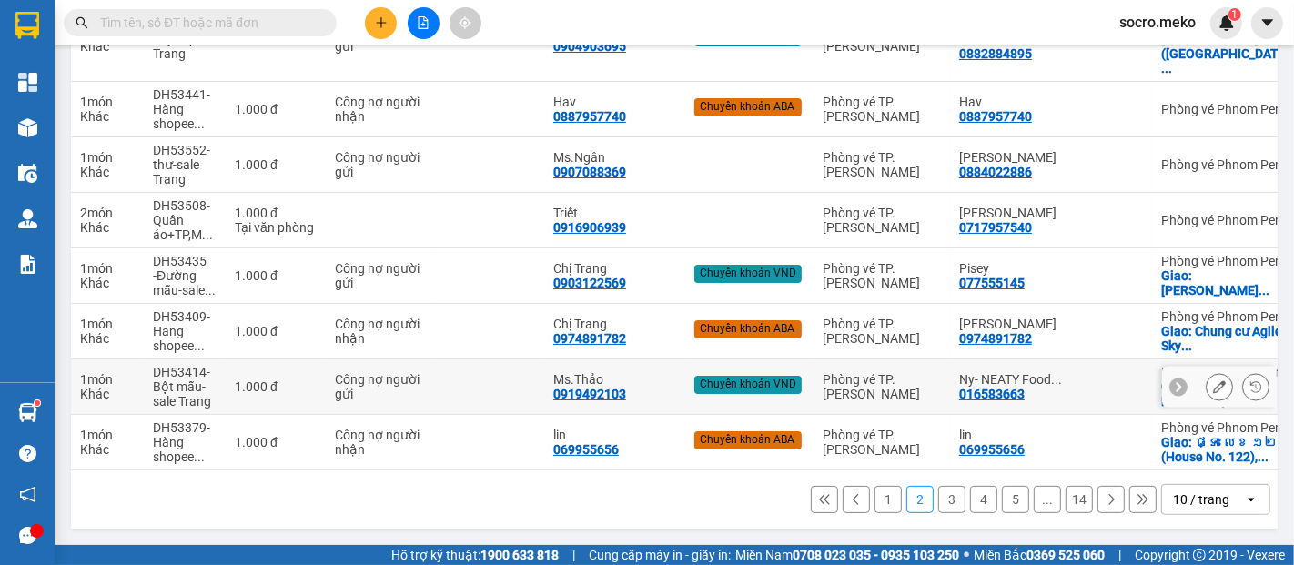
scroll to position [501, 0]
click at [938, 501] on button "3" at bounding box center [951, 499] width 27 height 27
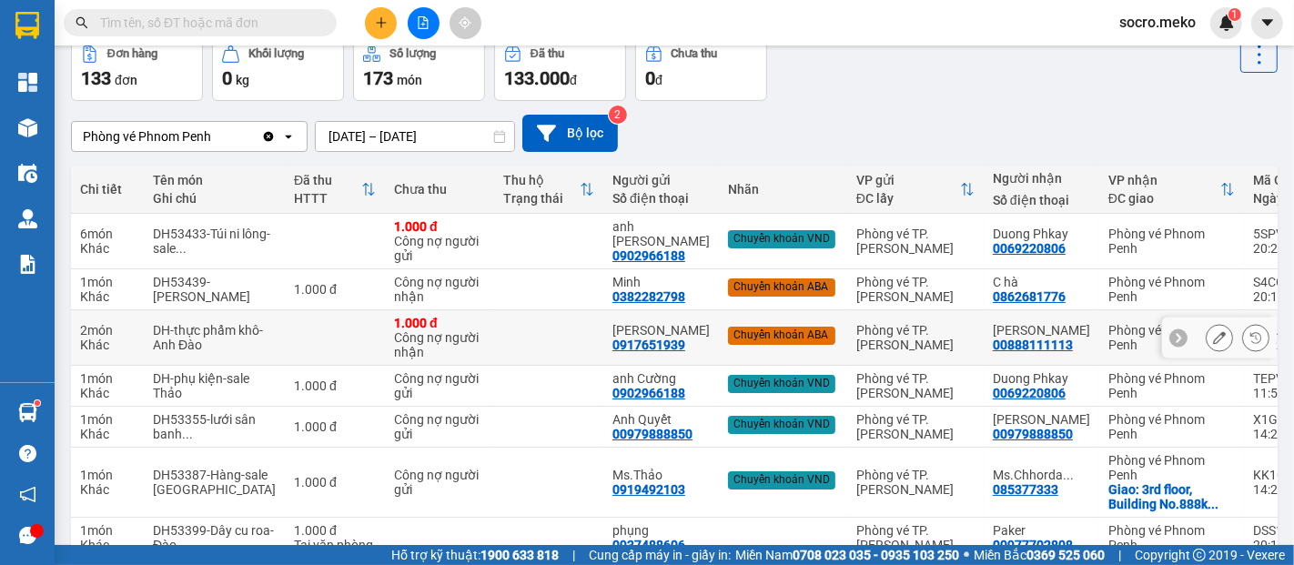
scroll to position [91, 0]
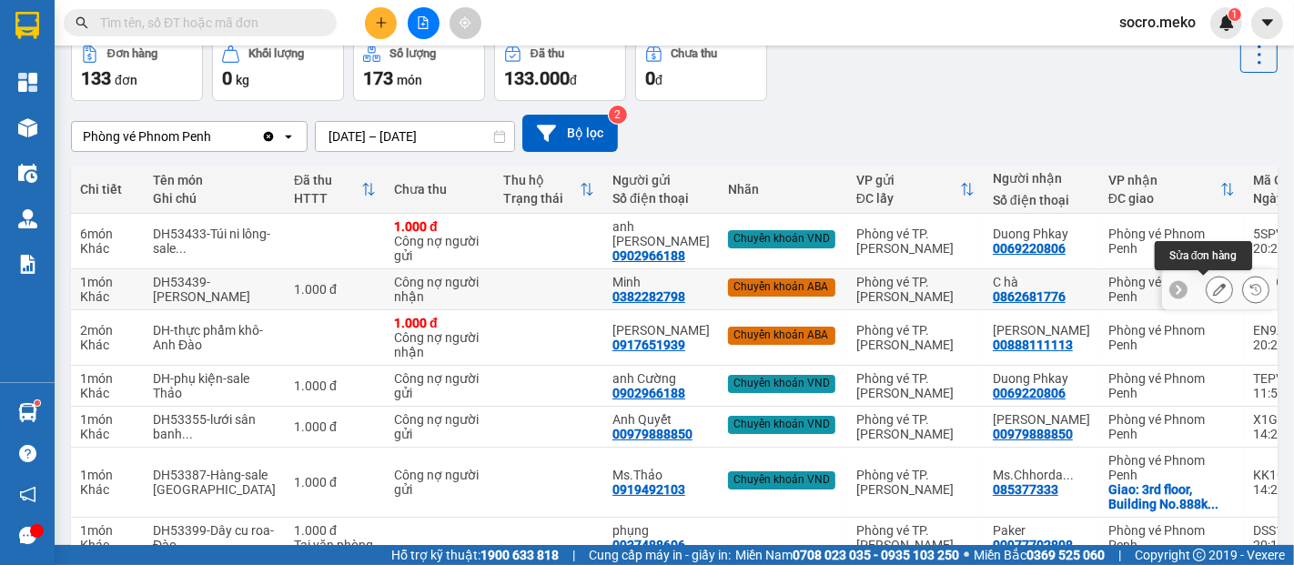
click at [1213, 291] on icon at bounding box center [1219, 289] width 13 height 13
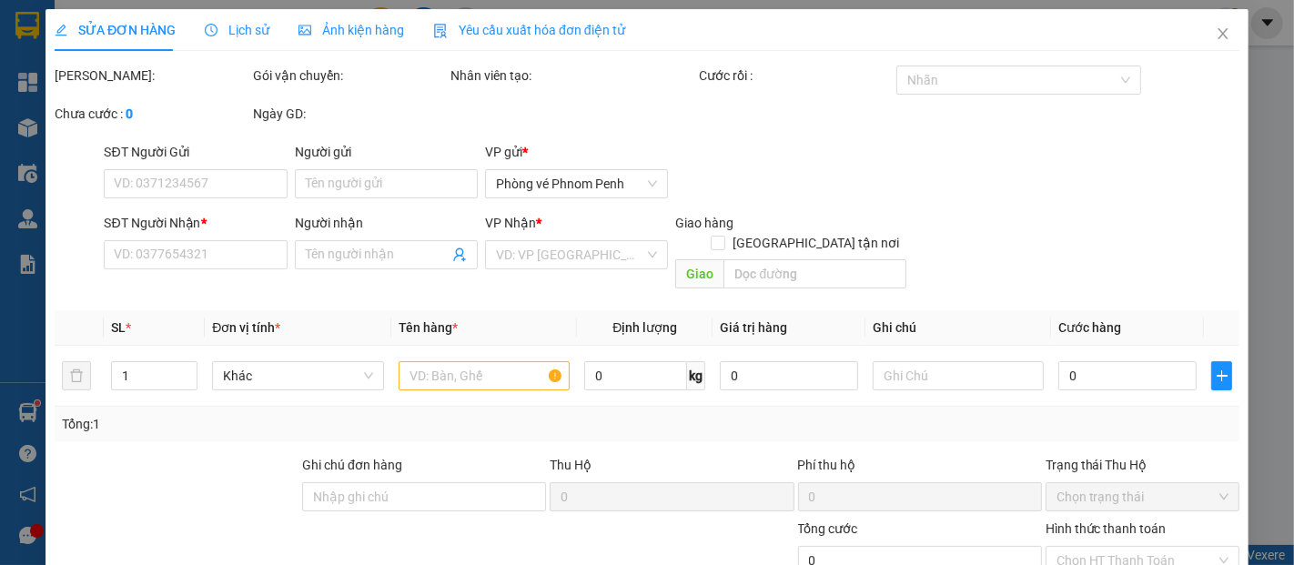
type input "0382282798"
type input "Minh"
type input "0862681776"
type input "C hà"
type input "thu 5$ , ABA"
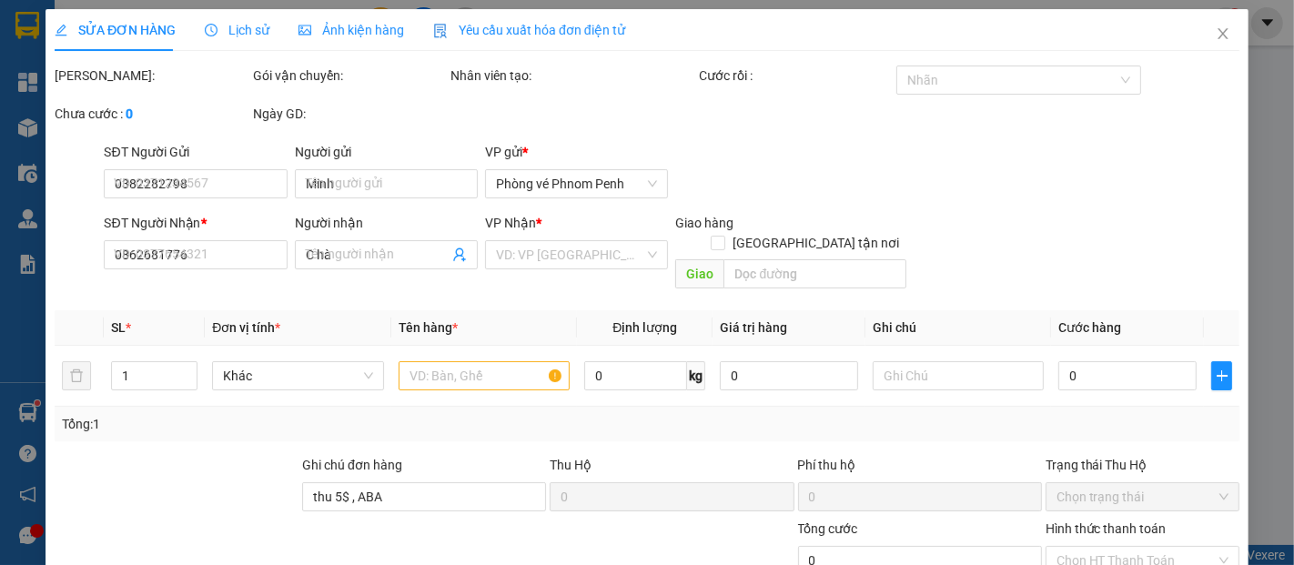
type input "1.000"
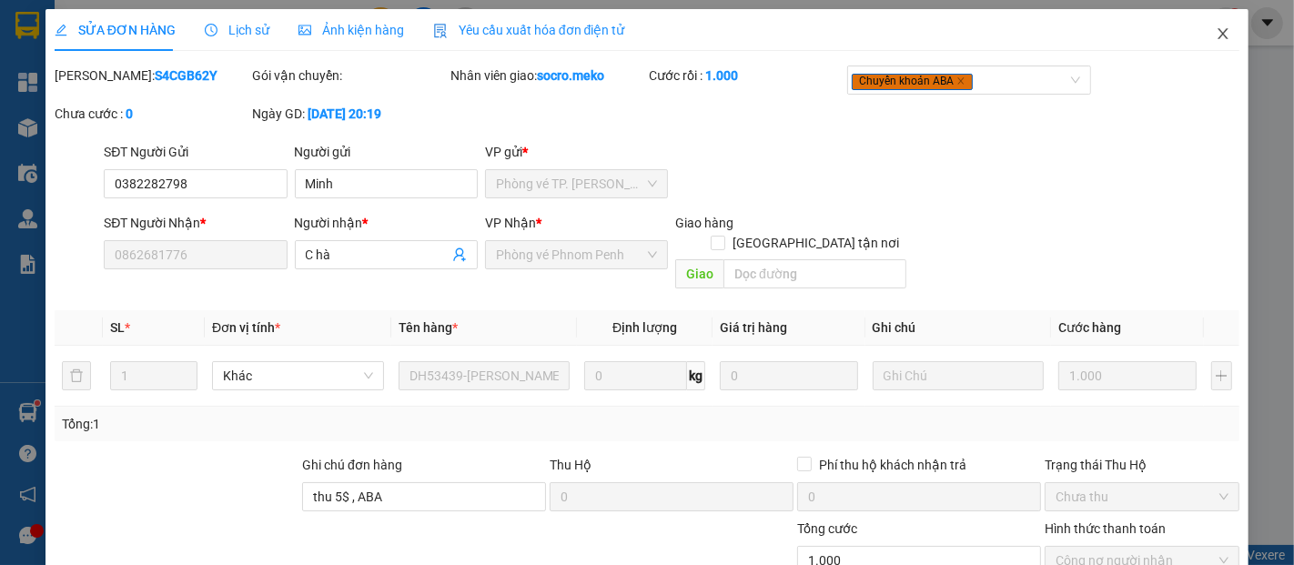
click at [1216, 32] on icon "close" at bounding box center [1223, 33] width 15 height 15
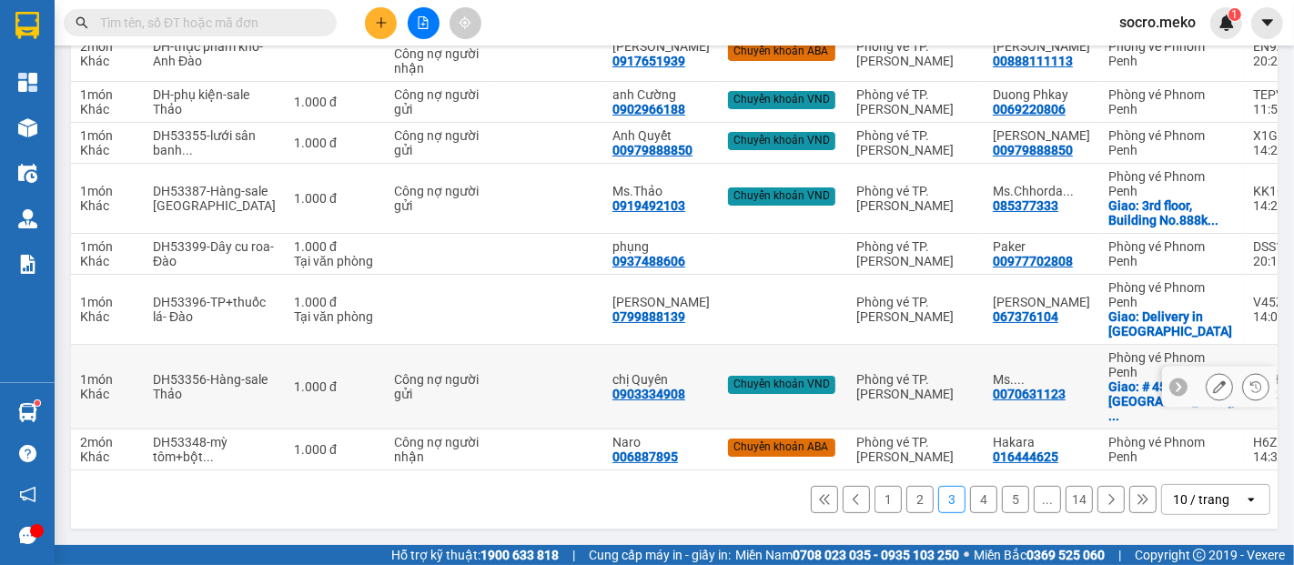
scroll to position [428, 0]
click at [970, 496] on button "4" at bounding box center [983, 499] width 27 height 27
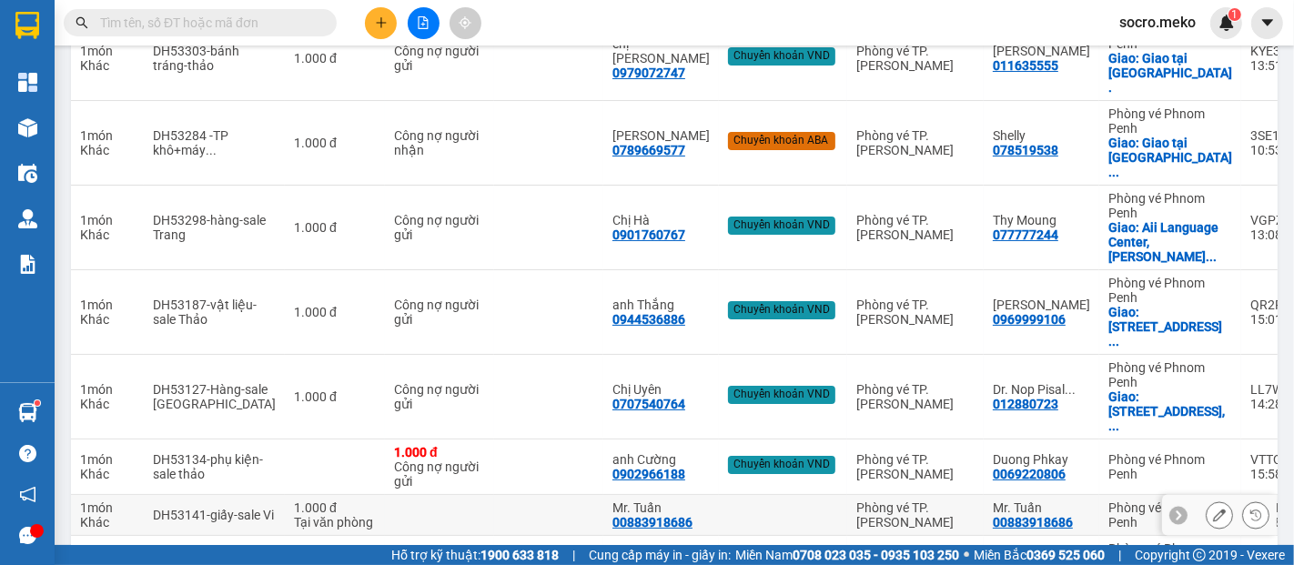
scroll to position [501, 0]
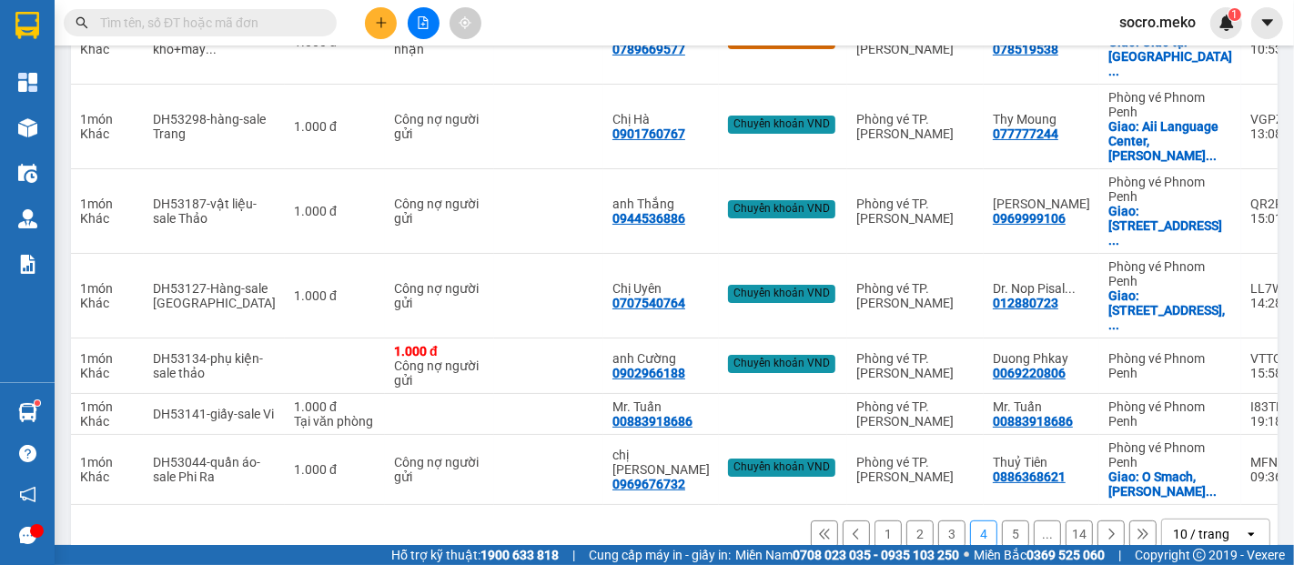
click at [938, 521] on button "3" at bounding box center [951, 534] width 27 height 27
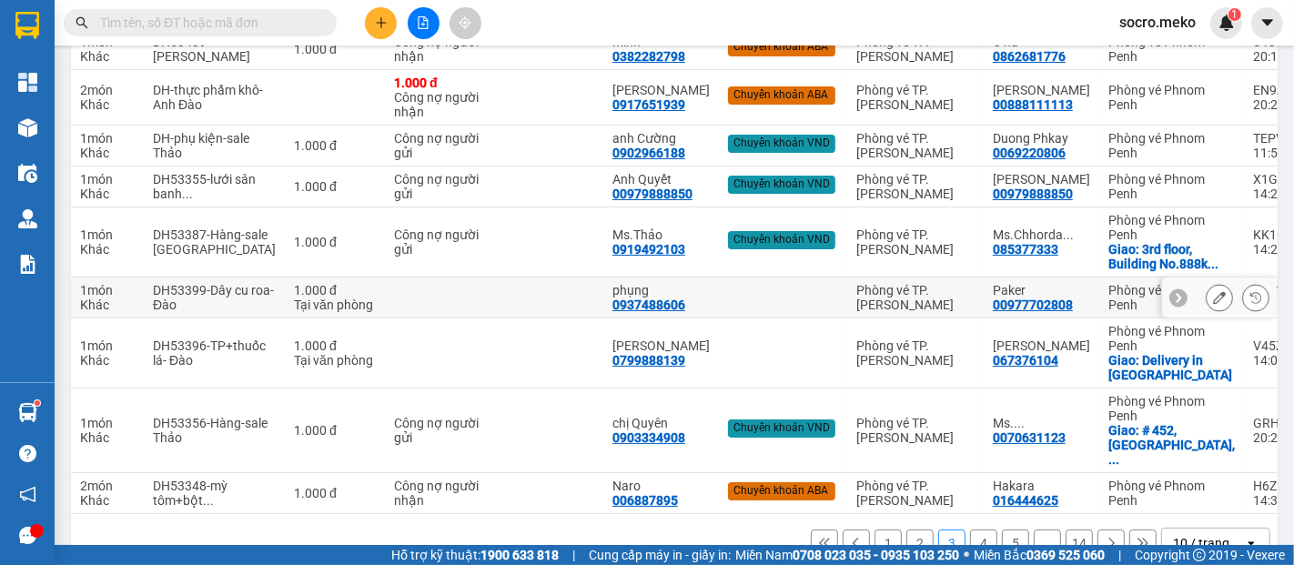
scroll to position [428, 0]
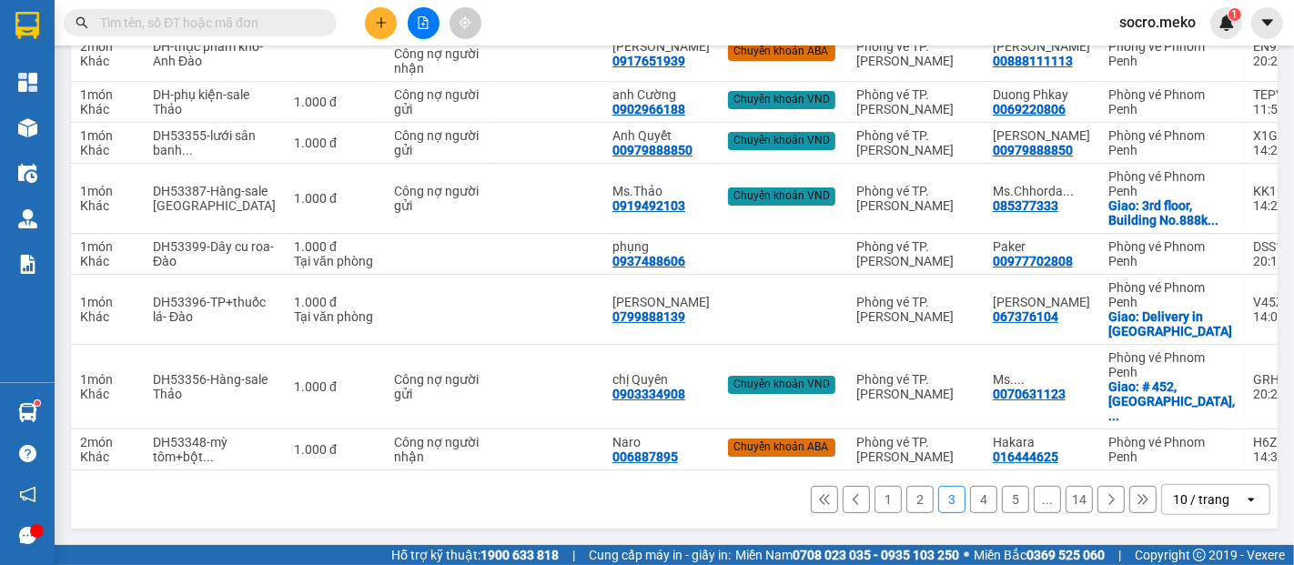
click at [906, 499] on button "2" at bounding box center [919, 499] width 27 height 27
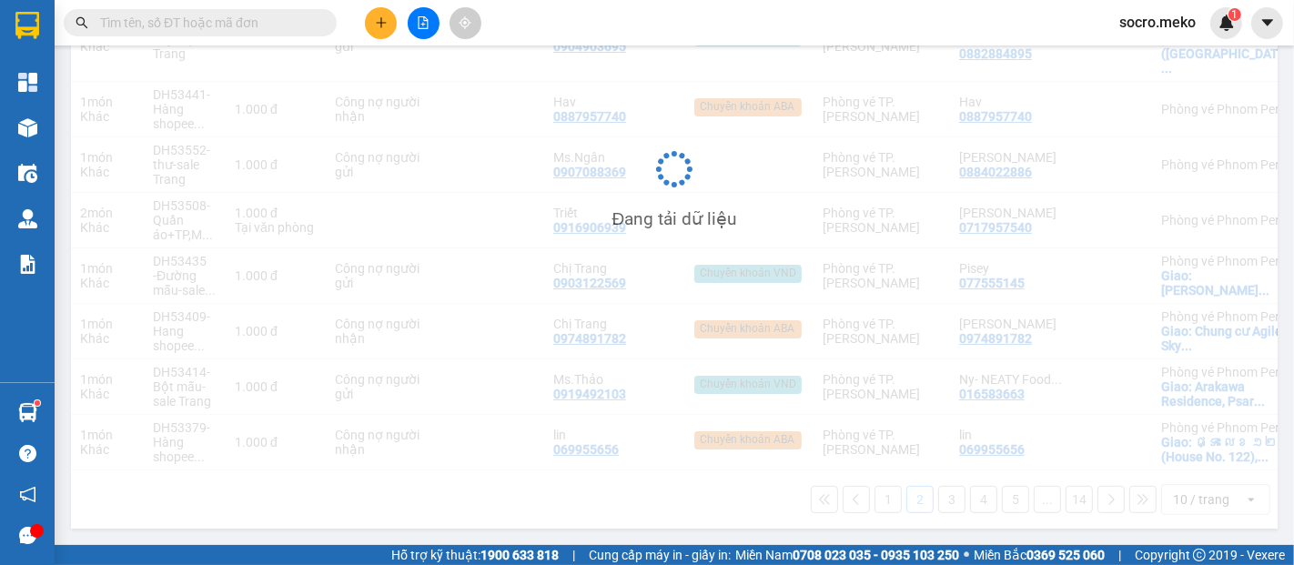
scroll to position [471, 0]
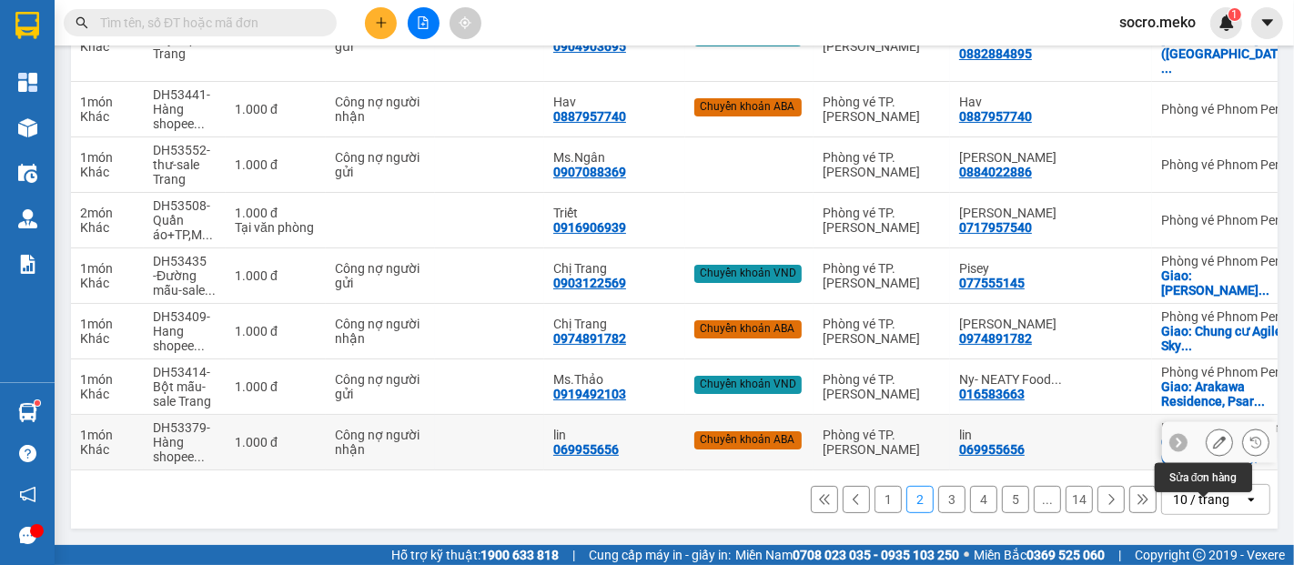
click at [1213, 449] on icon at bounding box center [1219, 442] width 13 height 13
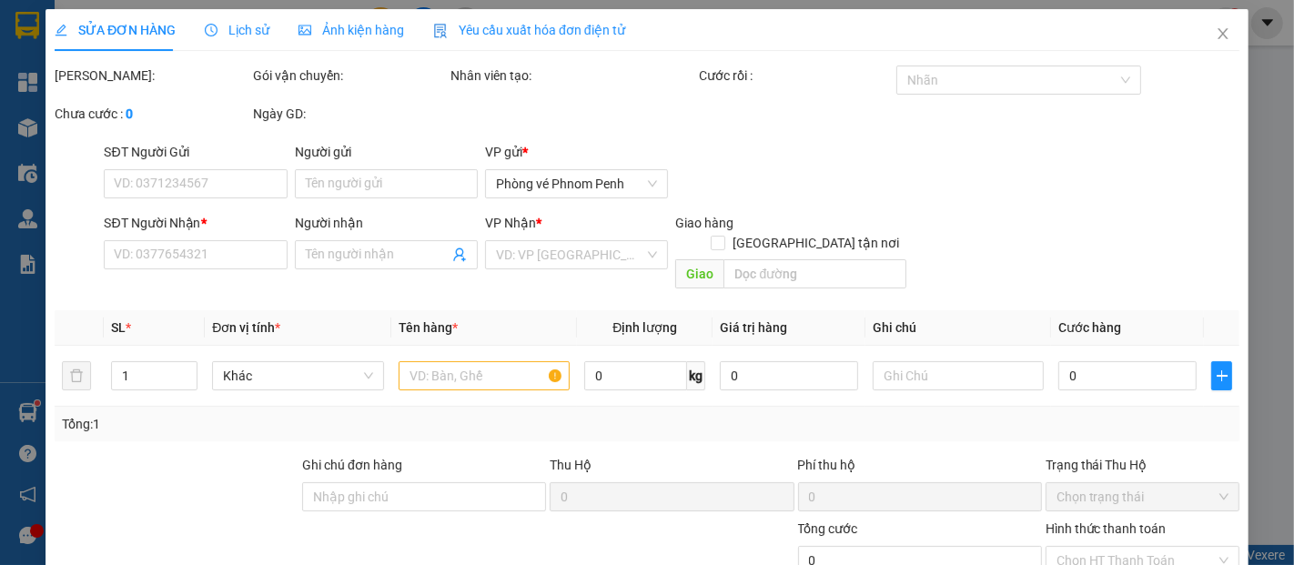
type input "069955656"
type input "lin"
type input "069955656"
type input "lin"
checkbox input "true"
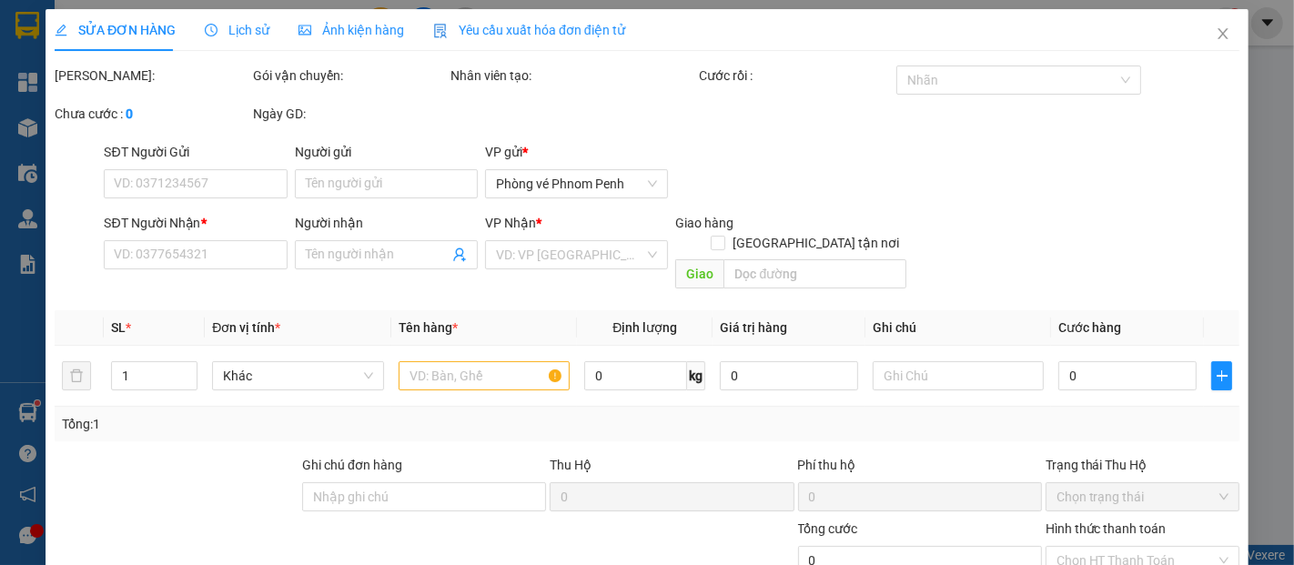
type input "ផ្ទះ លេខ ១២២ (House No. 122), Street សុីសុីវ៉ាត ([GEOGRAPHIC_DATA]), Phno"
type input "Collect: 10$-NOTE: GIAO HÀNG SAU 2H CHIỀU -NGƯỜI NHẬN THANH TOÁN,aba"
type input "1.000"
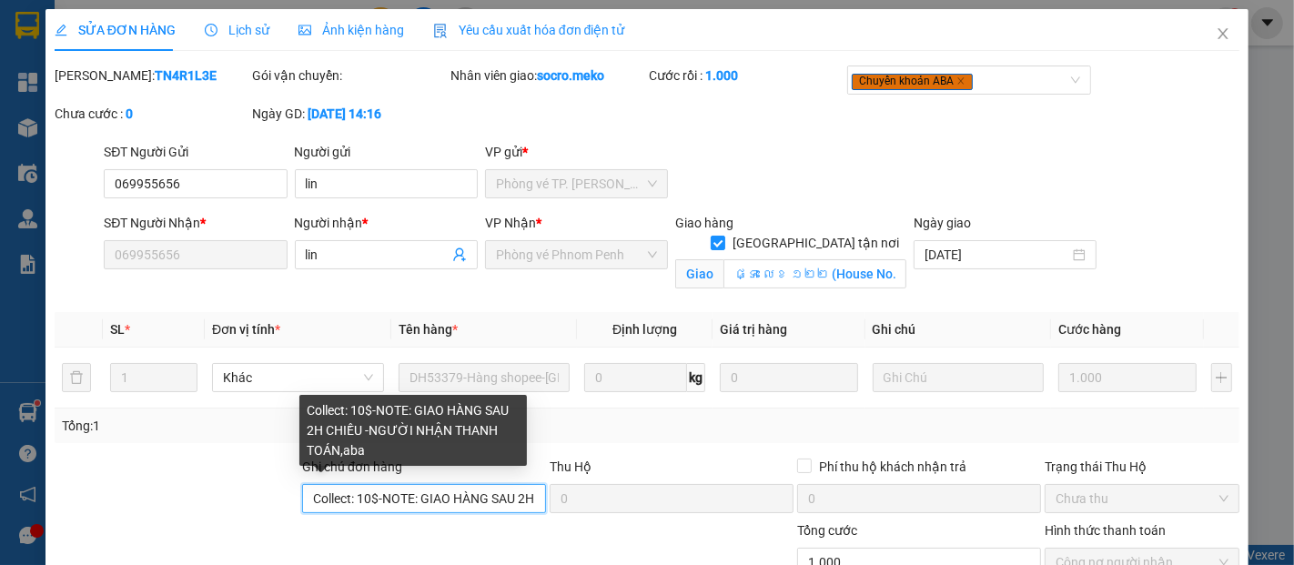
click at [450, 490] on input "Collect: 10$-NOTE: GIAO HÀNG SAU 2H CHIỀU -NGƯỜI NHẬN THANH TOÁN,aba" at bounding box center [424, 498] width 244 height 29
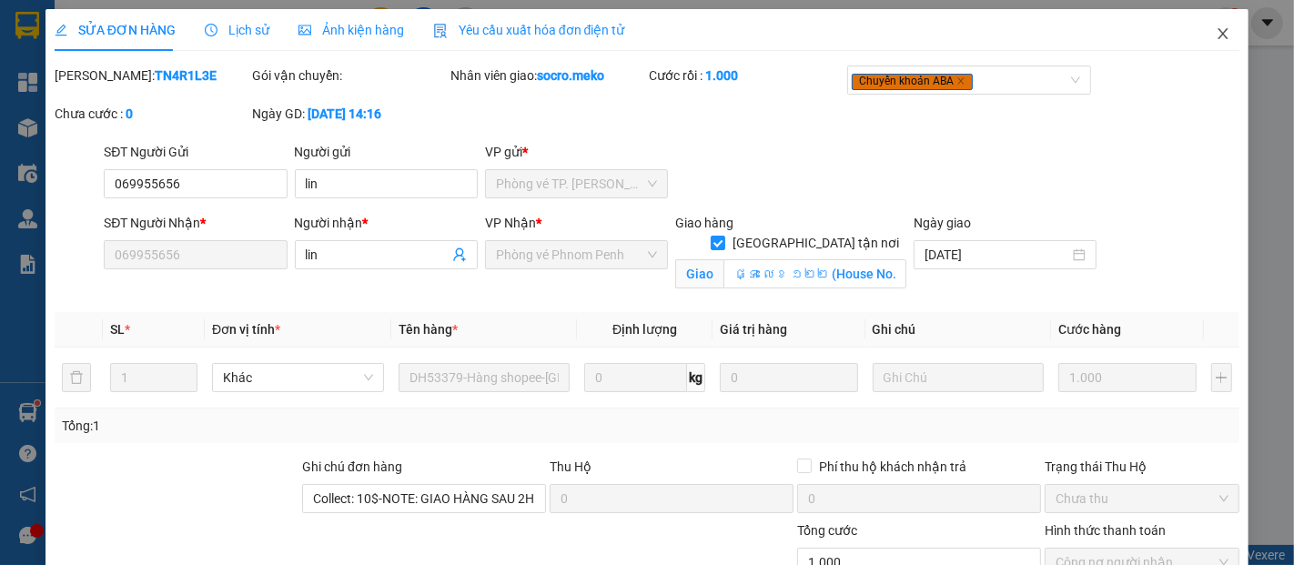
click at [1216, 30] on icon "close" at bounding box center [1223, 33] width 15 height 15
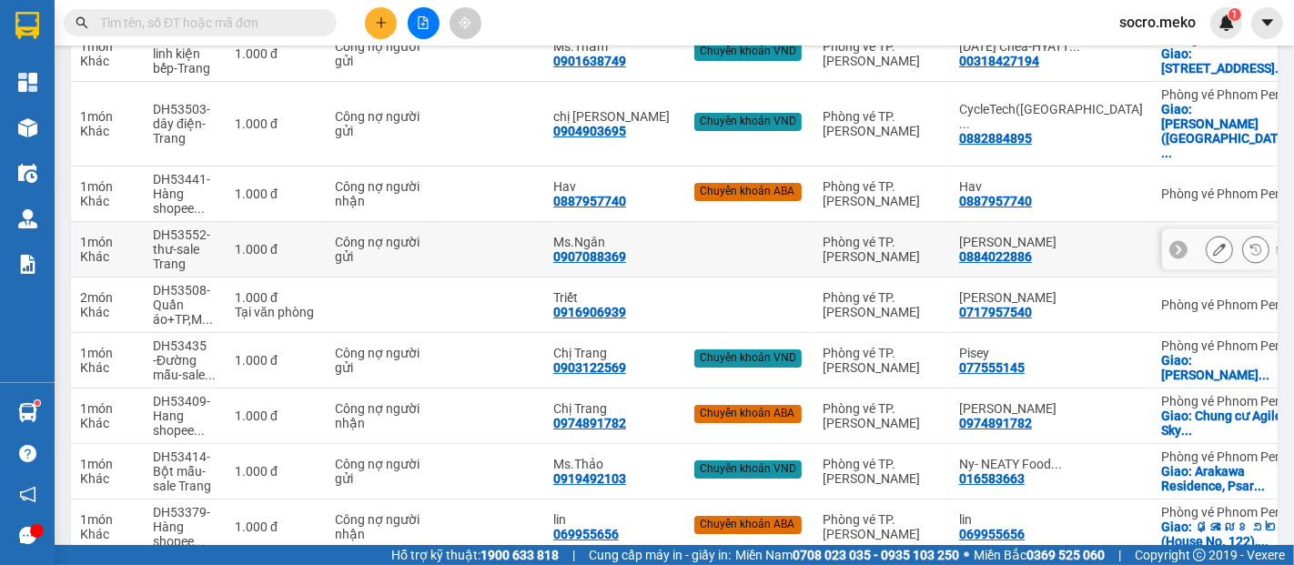
scroll to position [337, 0]
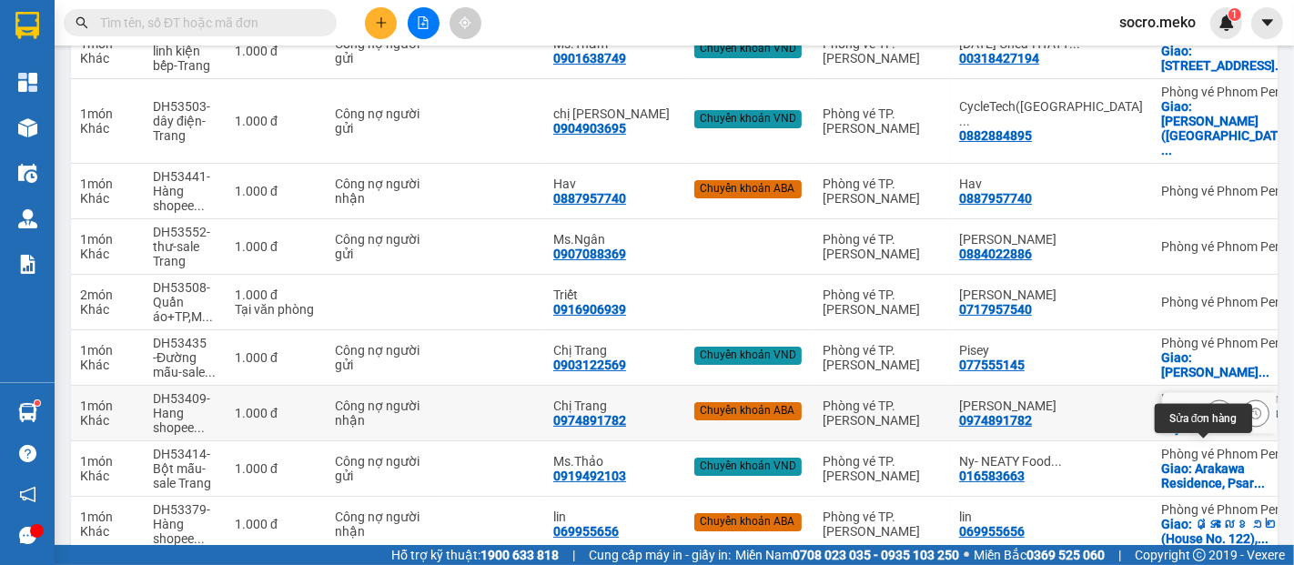
click at [1213, 420] on icon at bounding box center [1219, 413] width 13 height 13
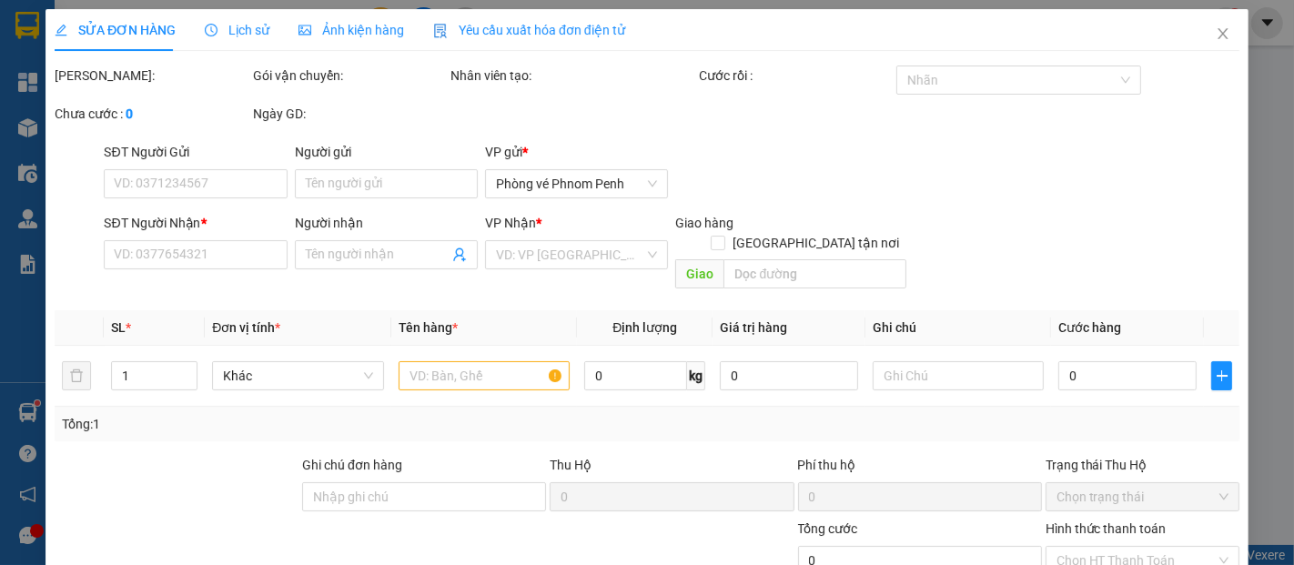
type input "0974891782"
type input "Chị Trang"
type input "0974891782"
type input "[PERSON_NAME]"
checkbox input "true"
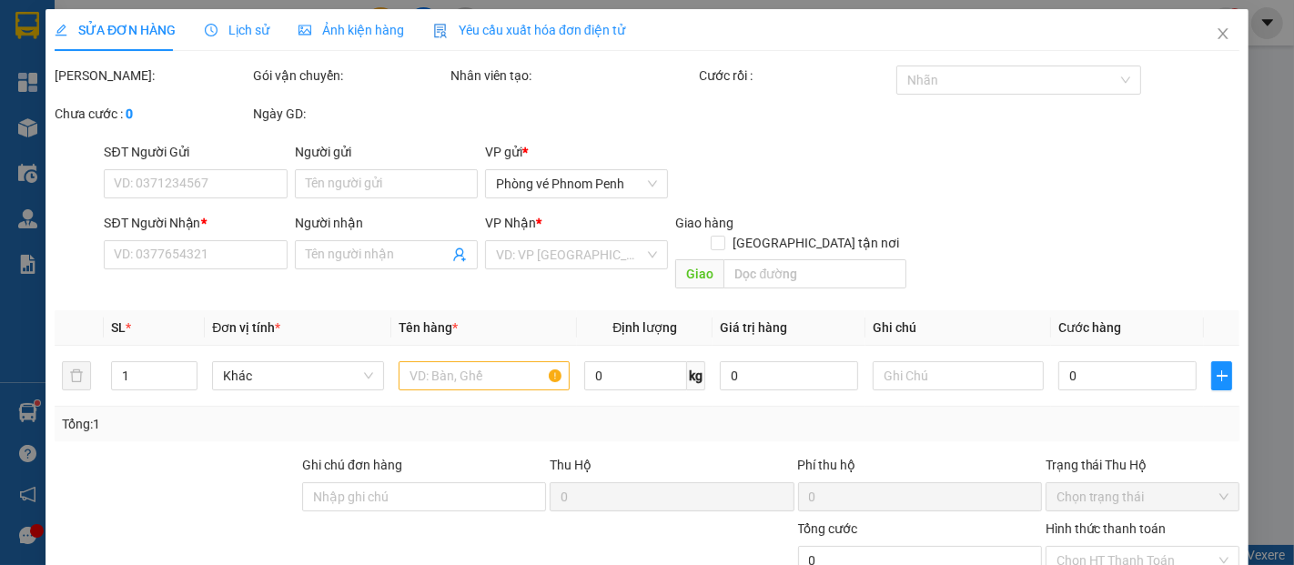
type input "Chung cư [GEOGRAPHIC_DATA] ([GEOGRAPHIC_DATA])"
type input "Collect: 10$, aba"
type input "1.000"
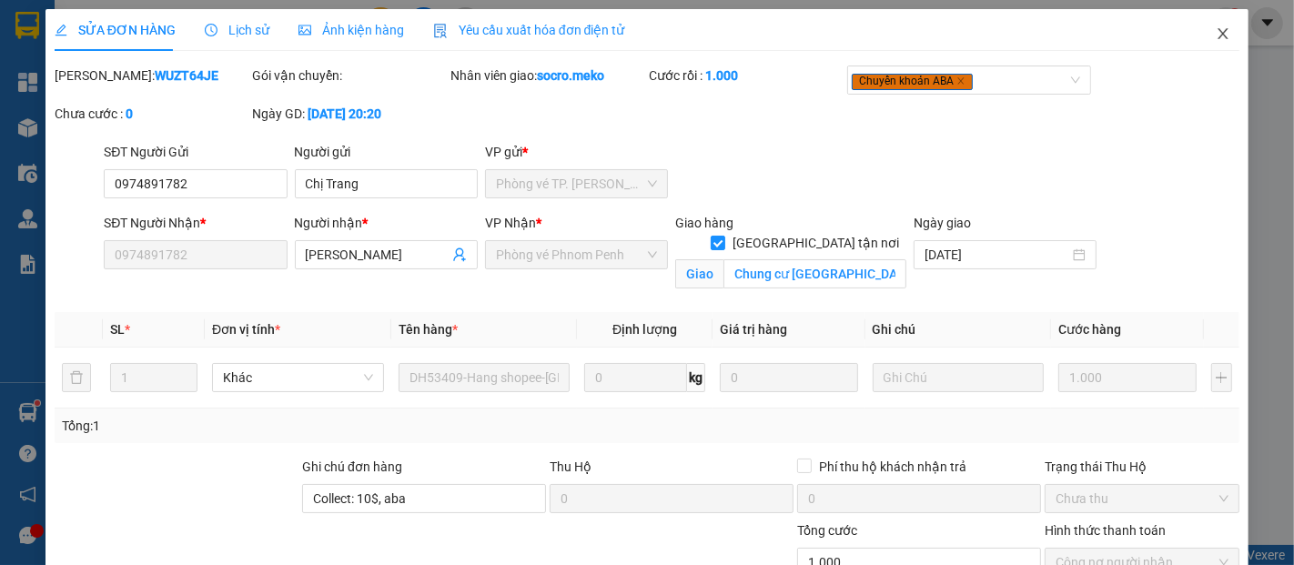
click at [1216, 29] on icon "close" at bounding box center [1223, 33] width 15 height 15
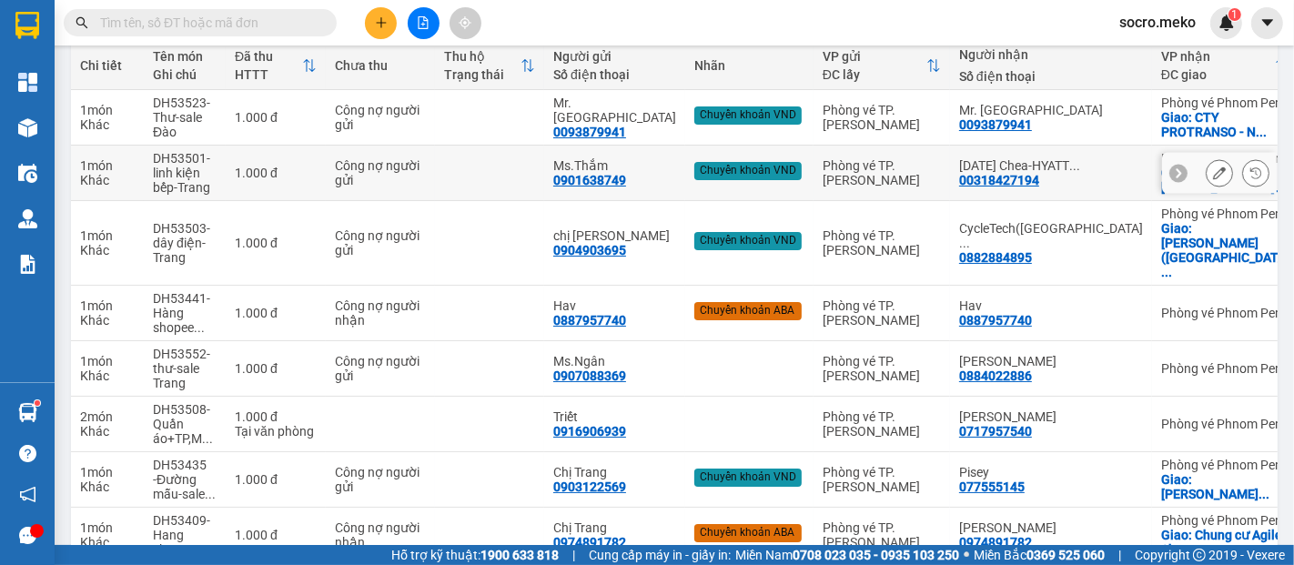
scroll to position [269, 0]
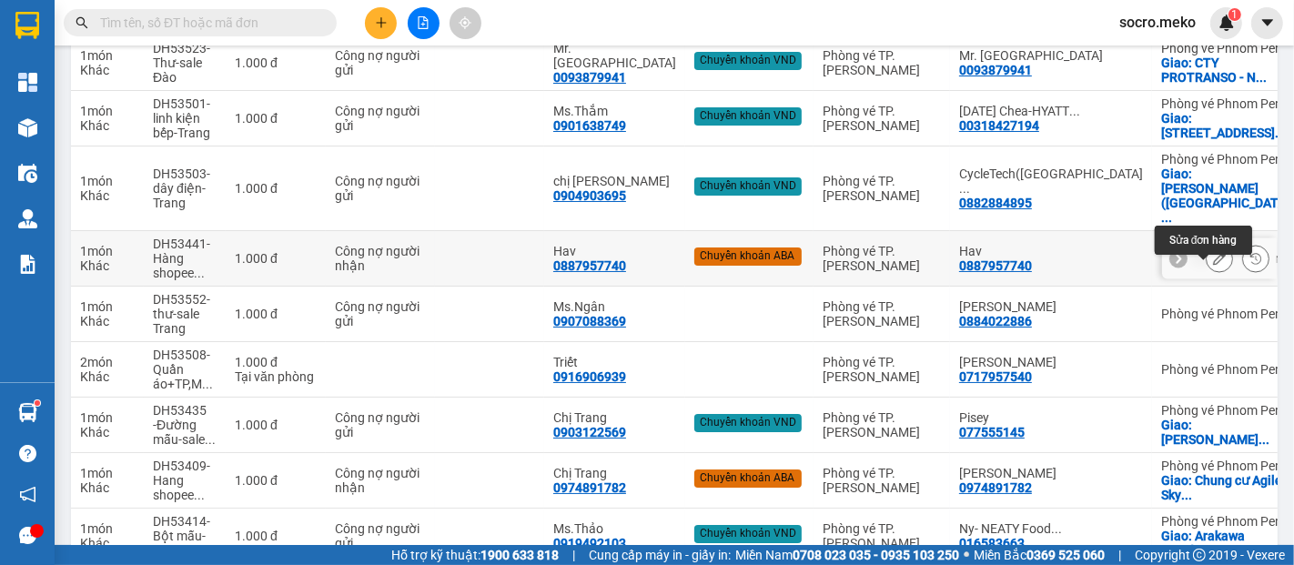
click at [1213, 265] on icon at bounding box center [1219, 258] width 13 height 13
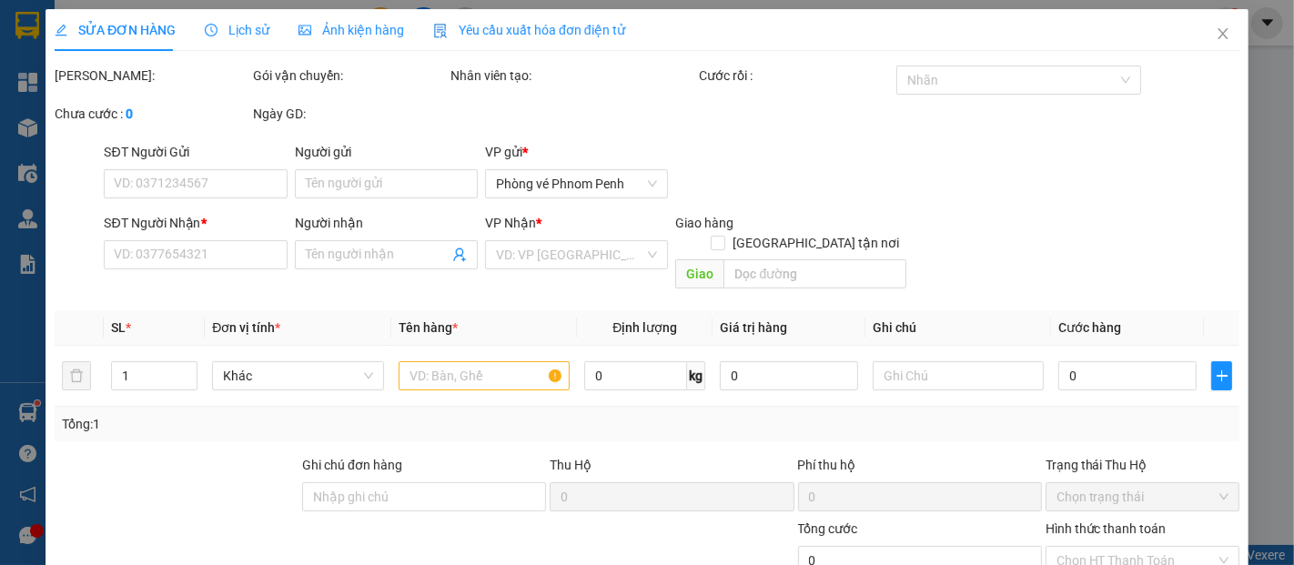
type input "0887957740"
type input "Hav"
type input "0887957740"
type input "Hav"
type input "Collect: 20usd, ABA"
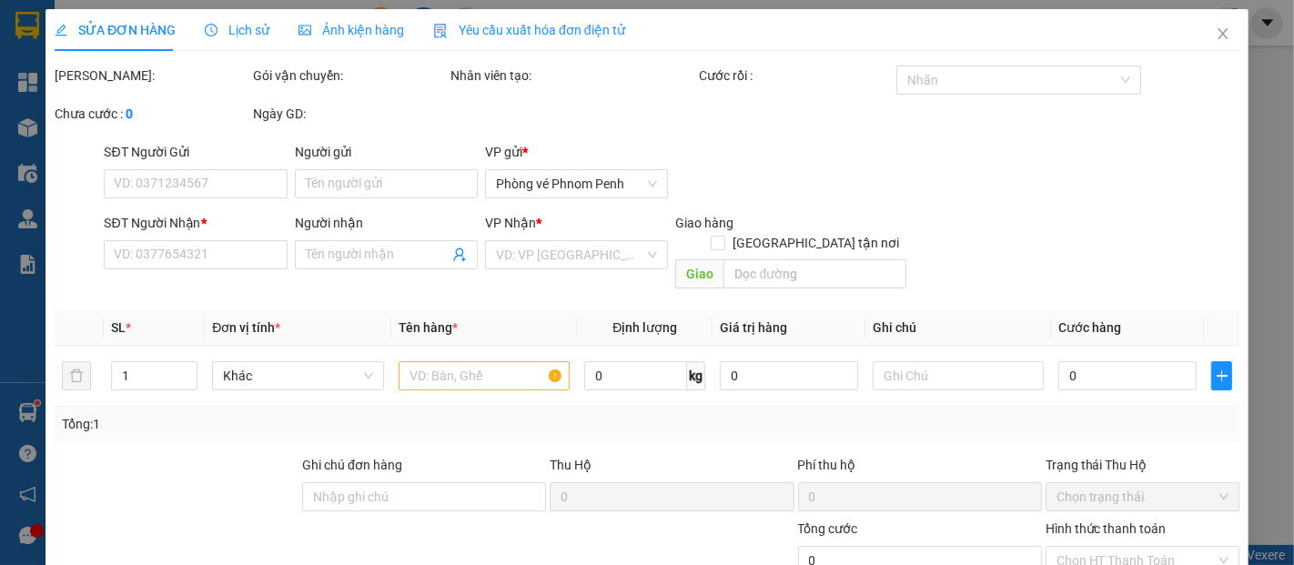
type input "1.000"
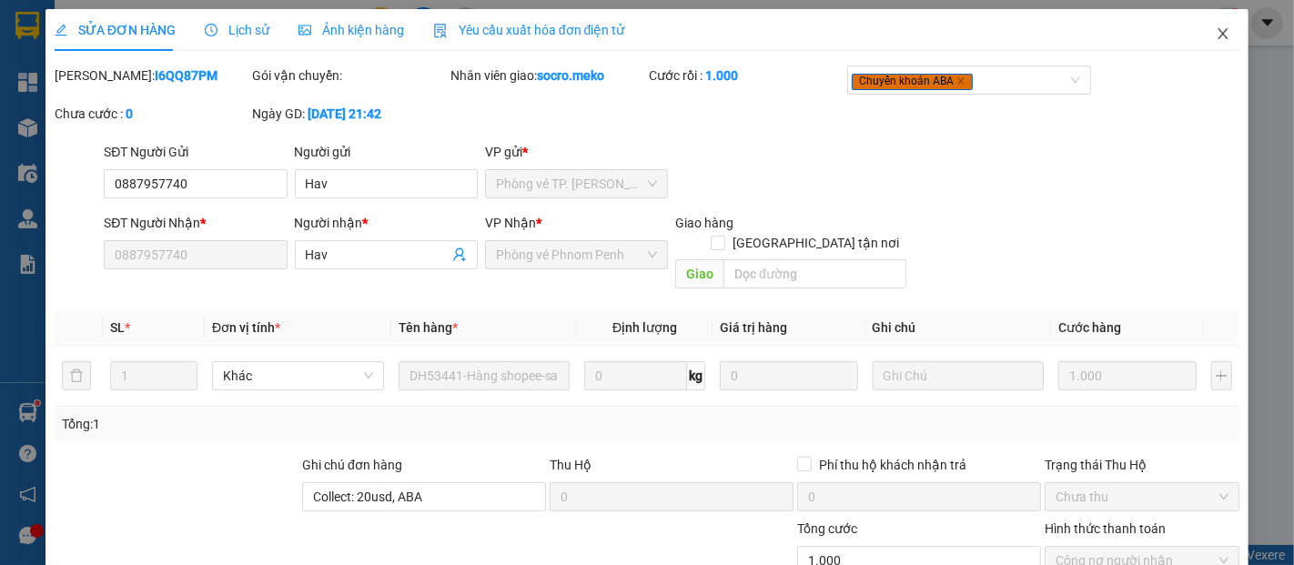
click at [1216, 31] on icon "close" at bounding box center [1223, 33] width 15 height 15
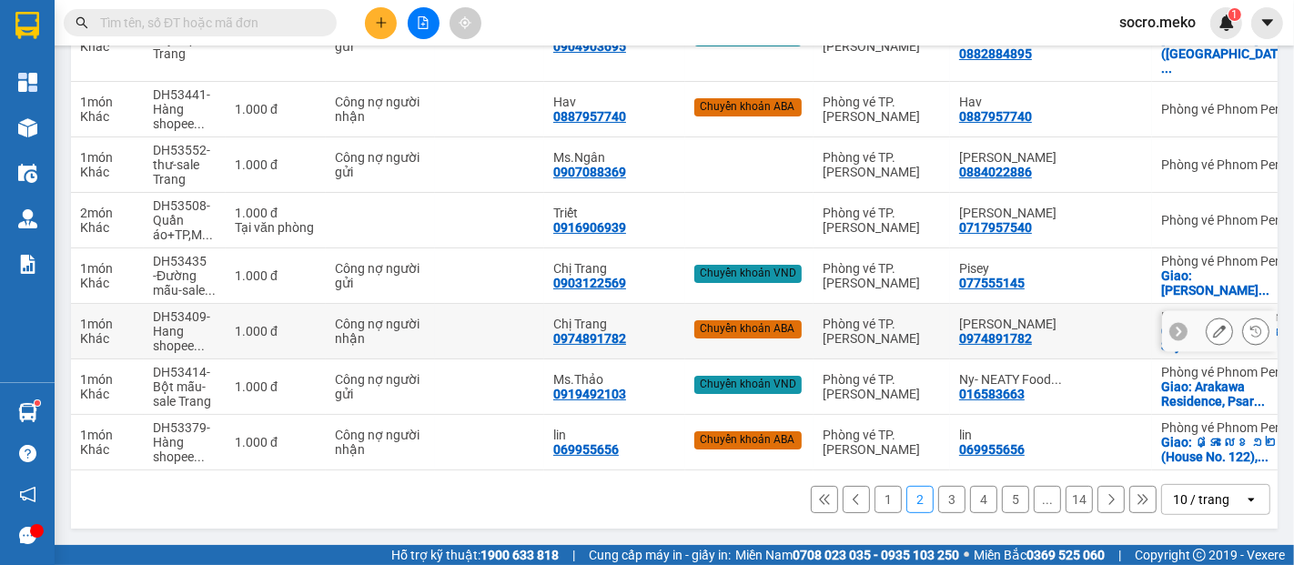
scroll to position [501, 0]
click at [881, 499] on button "1" at bounding box center [888, 499] width 27 height 27
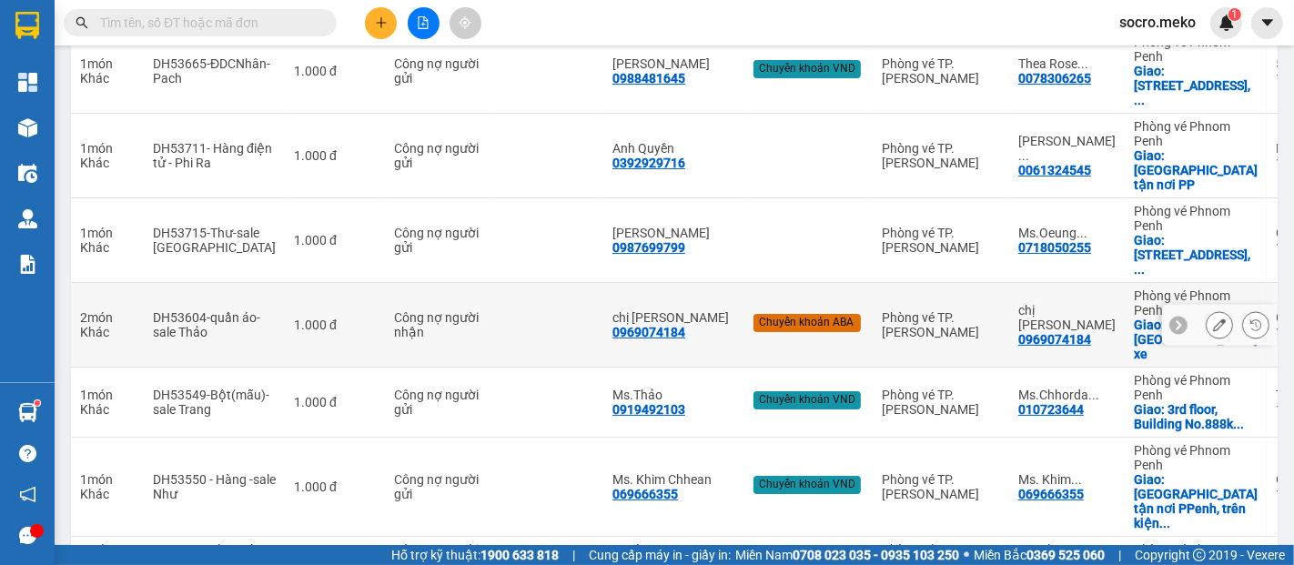
click at [1213, 319] on icon at bounding box center [1219, 325] width 13 height 13
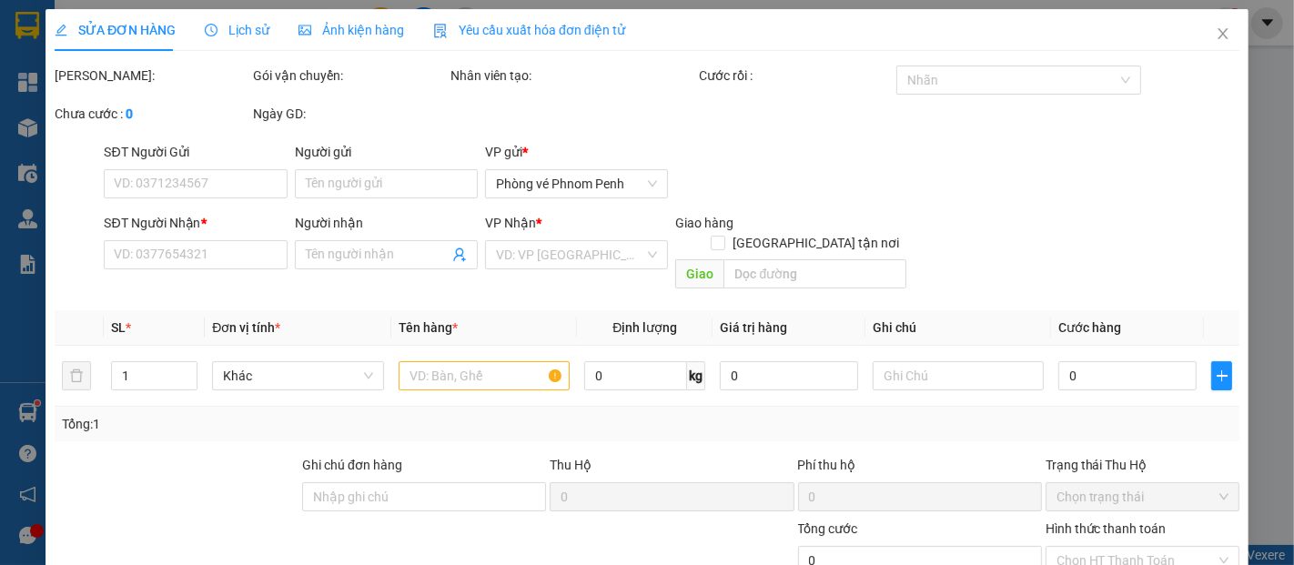
type input "0969074184"
type input "chị [PERSON_NAME]"
type input "0969074184"
type input "chị [PERSON_NAME]"
checkbox input "true"
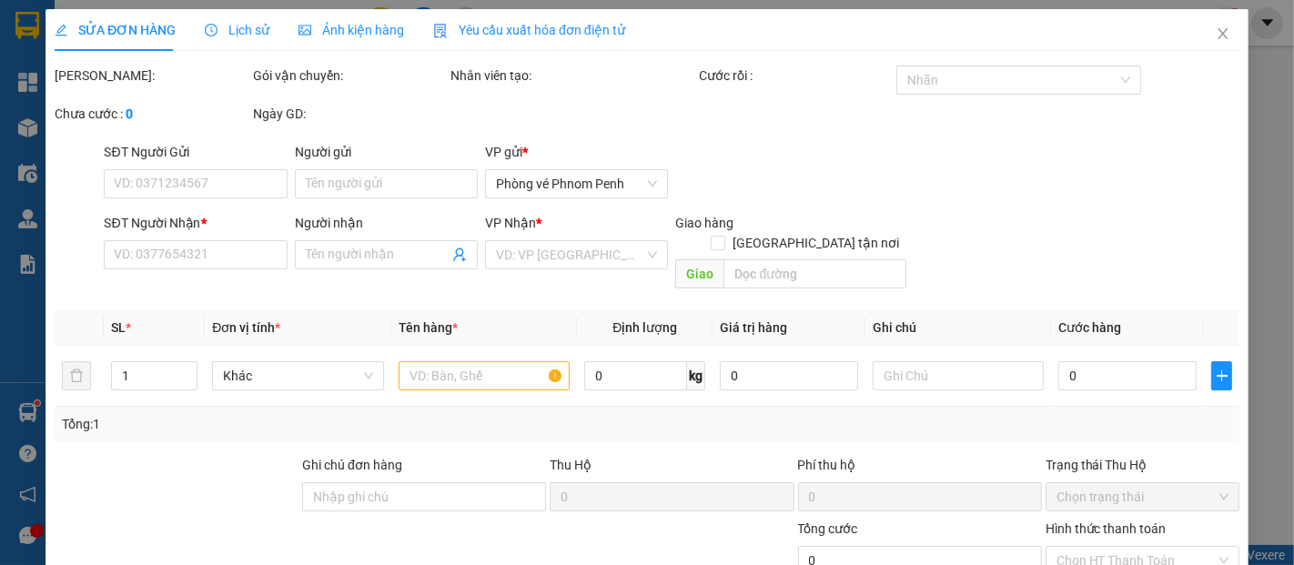
type input "Nhận tại [GEOGRAPHIC_DATA] xe"
type input "Thu tiền : 13$, tiền mặt 14/7"
type input "1.000"
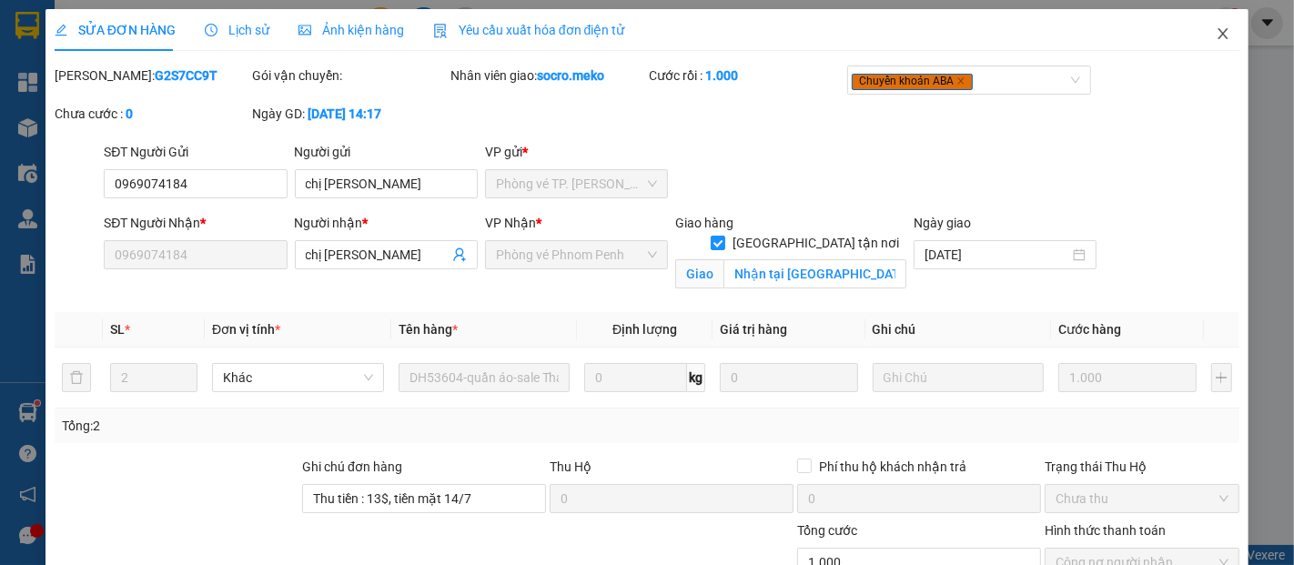
click at [1219, 37] on icon "close" at bounding box center [1224, 33] width 10 height 11
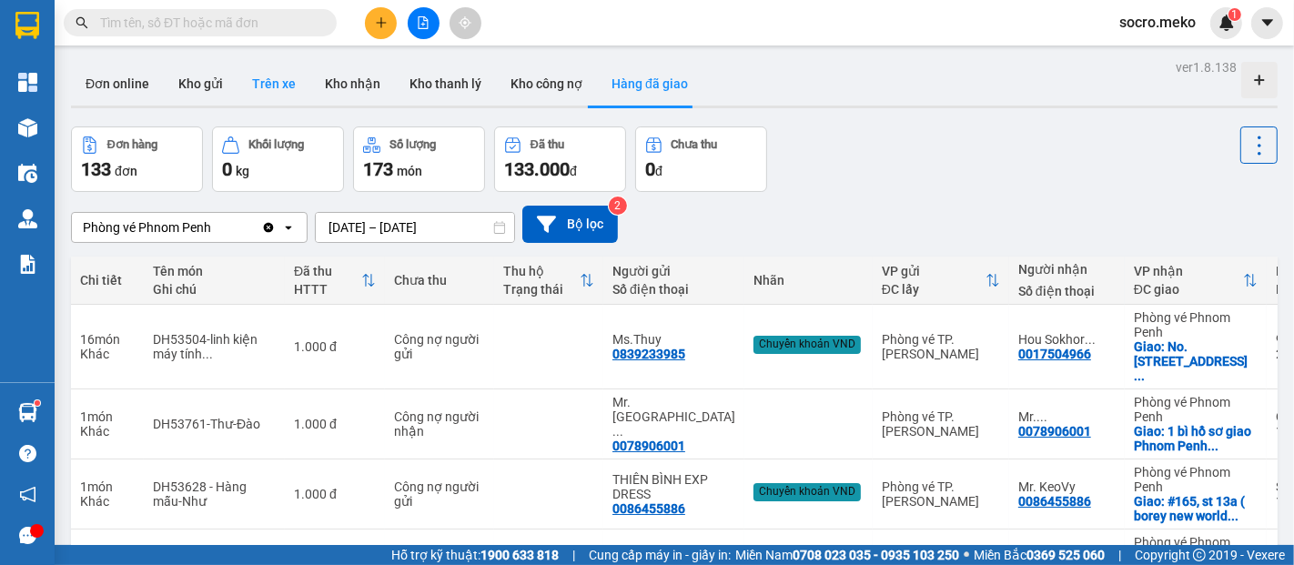
click at [268, 77] on button "Trên xe" at bounding box center [274, 84] width 73 height 44
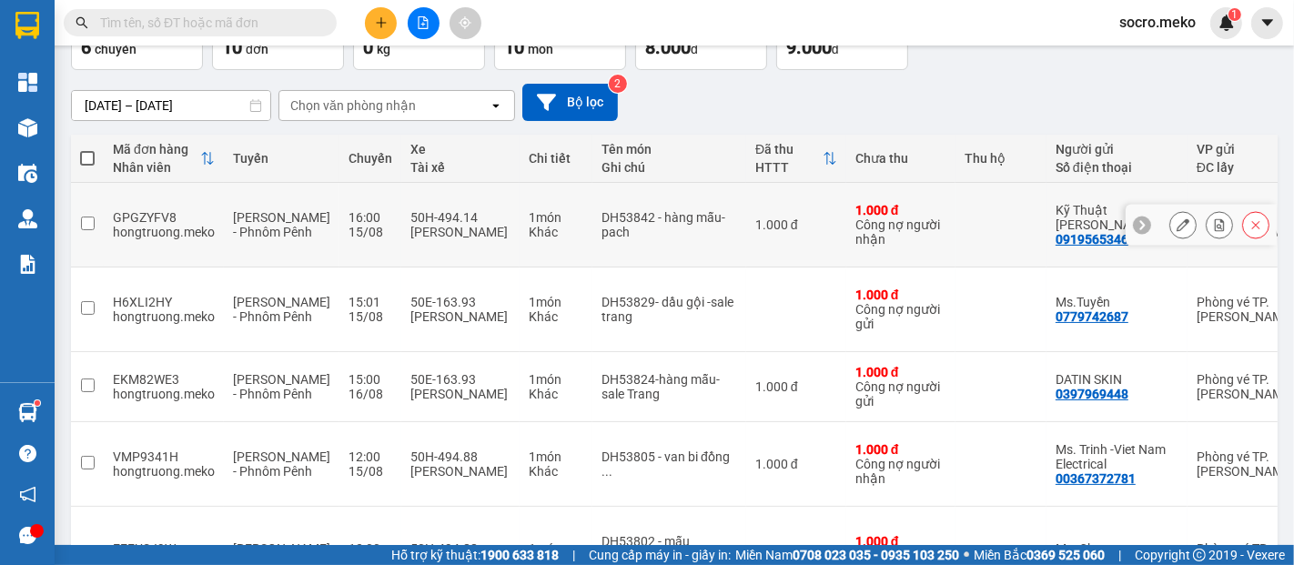
scroll to position [135, 0]
